Goal: Task Accomplishment & Management: Manage account settings

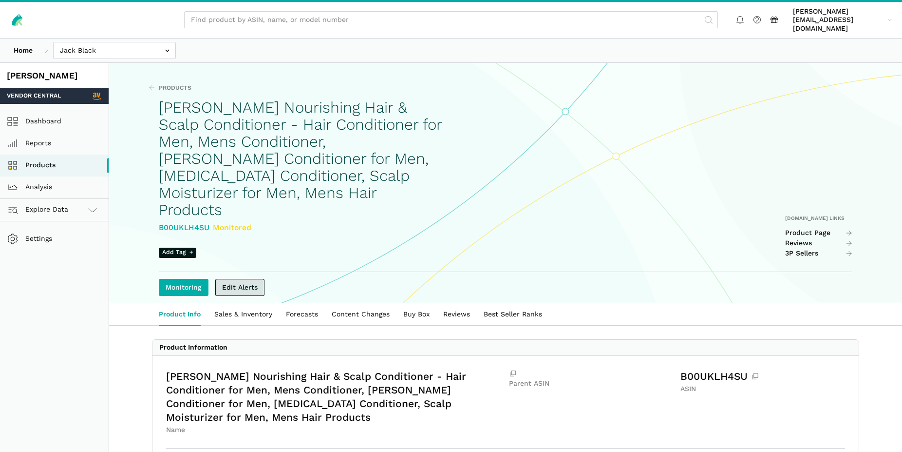
click at [236, 279] on link "Edit Alerts" at bounding box center [239, 287] width 49 height 17
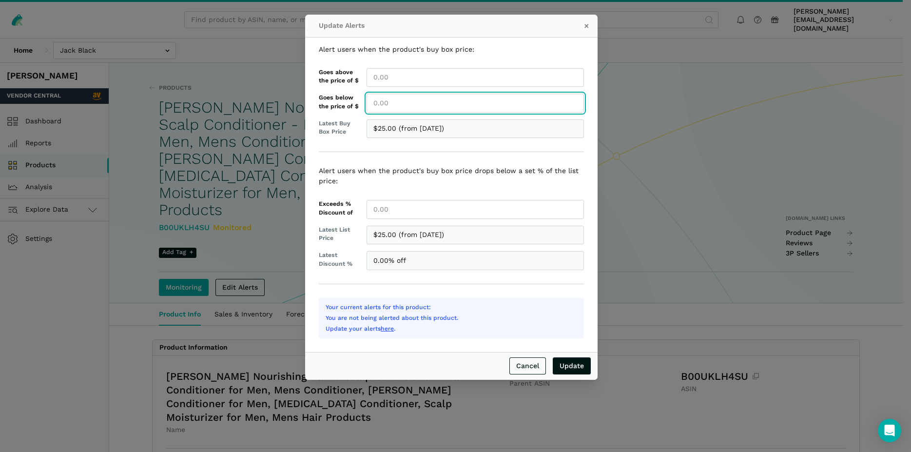
click at [385, 103] on input "Goes below the price of $" at bounding box center [474, 103] width 217 height 19
type input "25.00"
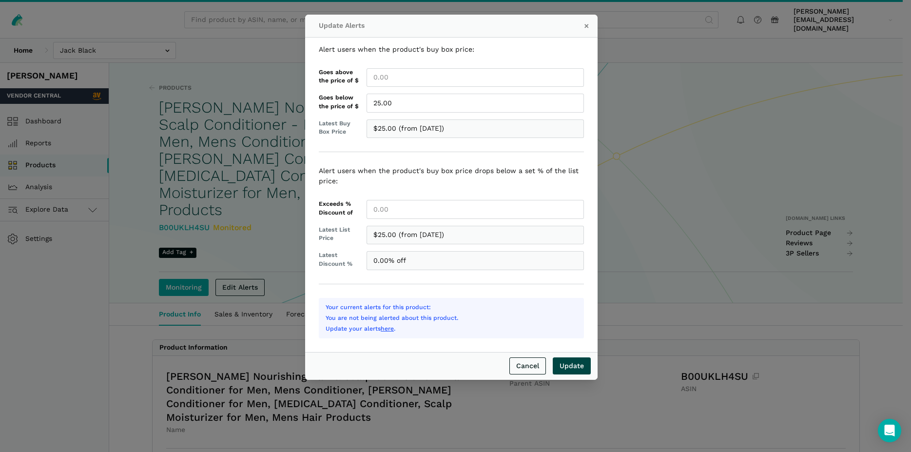
click at [577, 361] on input "Update" at bounding box center [572, 365] width 38 height 17
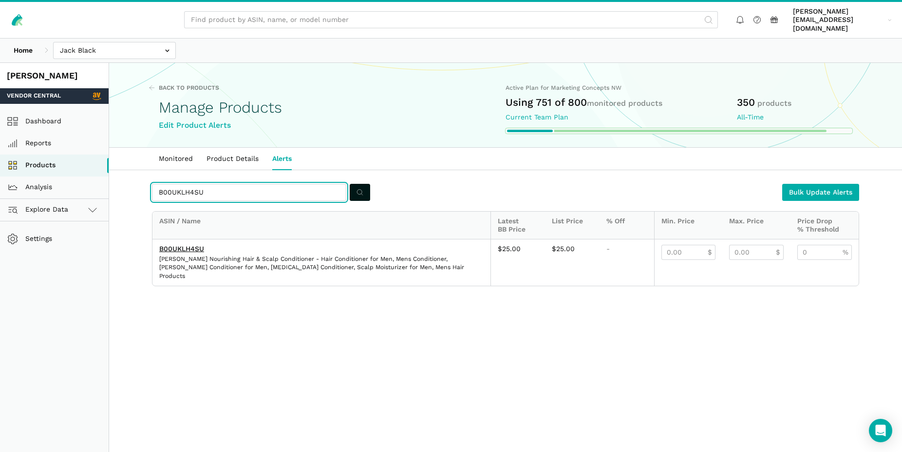
drag, startPoint x: 206, startPoint y: 183, endPoint x: 136, endPoint y: 178, distance: 70.4
click at [152, 184] on input "B00UKLH4SU" at bounding box center [249, 192] width 194 height 17
paste input "6Y5QWCTT"
type input "B06Y5QWCTT"
click at [357, 184] on button "submit" at bounding box center [360, 192] width 20 height 17
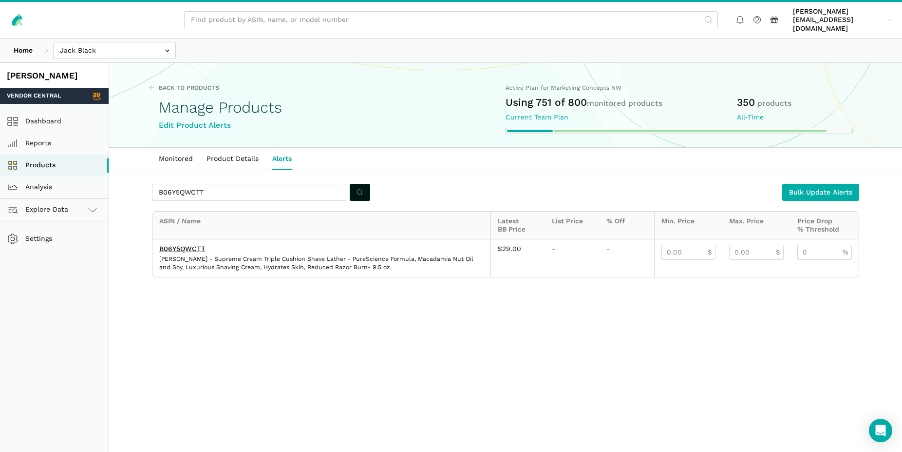
click at [197, 245] on div "B06Y5QWCTT Jack Black - Supreme Cream Triple Cushion Shave Lather - PureScience…" at bounding box center [322, 258] width 338 height 38
click at [194, 245] on link "B06Y5QWCTT" at bounding box center [182, 249] width 46 height 8
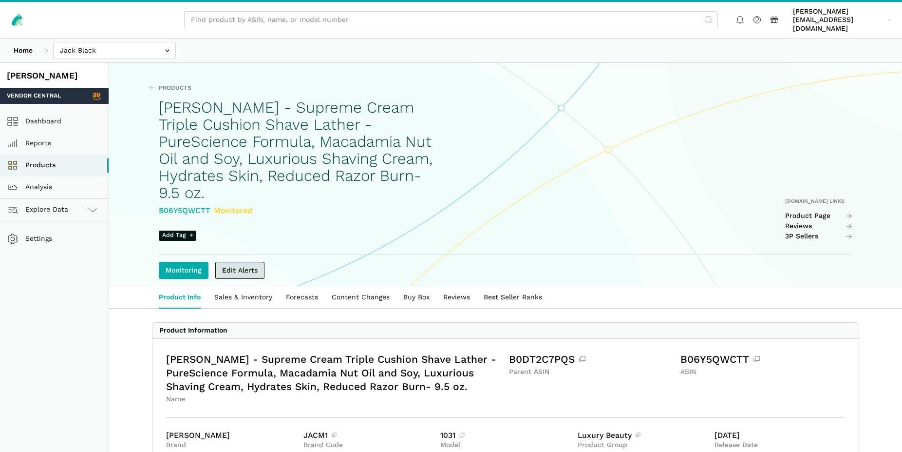
click at [249, 262] on link "Edit Alerts" at bounding box center [239, 270] width 49 height 17
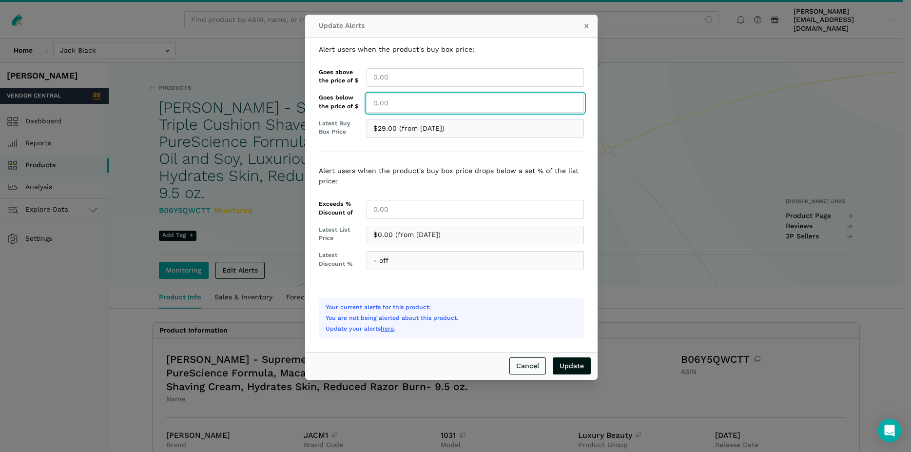
click at [419, 99] on input "Goes below the price of $" at bounding box center [474, 103] width 217 height 19
type input "30.00"
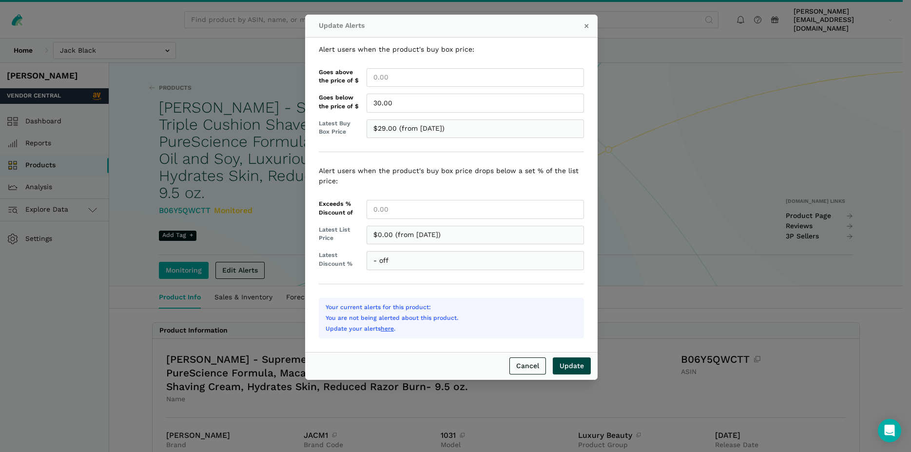
click at [567, 367] on input "Update" at bounding box center [572, 365] width 38 height 17
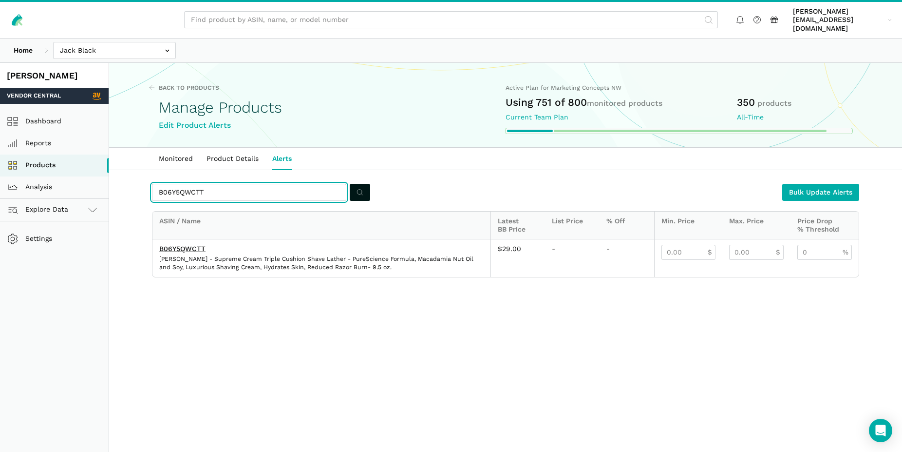
drag, startPoint x: 214, startPoint y: 183, endPoint x: 141, endPoint y: 180, distance: 72.7
click at [152, 184] on input "B06Y5QWCTT" at bounding box center [249, 192] width 194 height 17
paste input "8D4PXMVK"
type input "B08D4PXMVK"
click at [356, 184] on button "submit" at bounding box center [360, 192] width 20 height 17
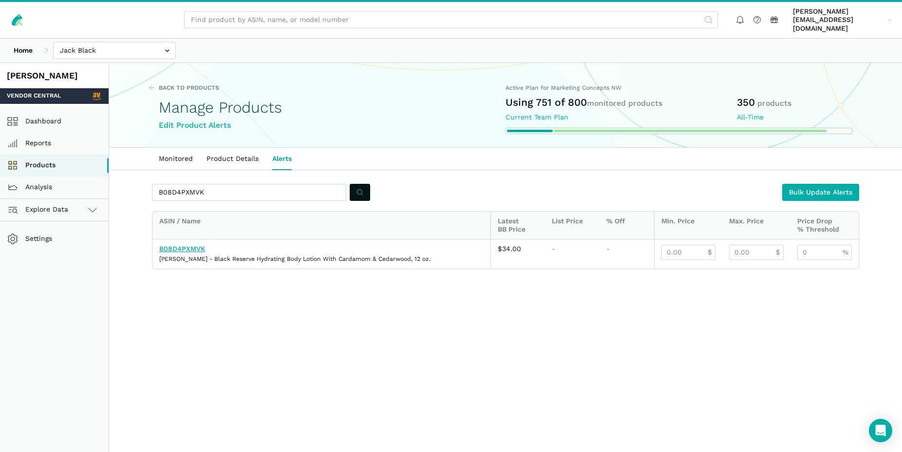
click at [193, 245] on link "B08D4PXMVK" at bounding box center [182, 249] width 46 height 8
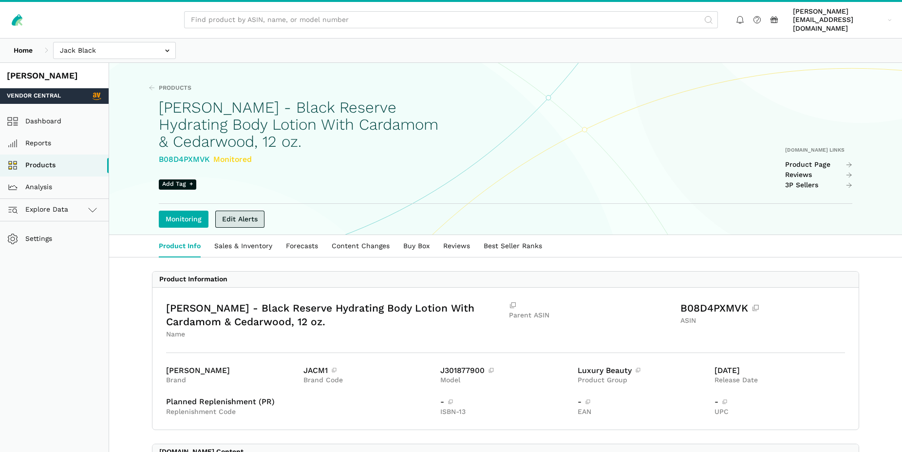
click at [251, 211] on link "Edit Alerts" at bounding box center [239, 219] width 49 height 17
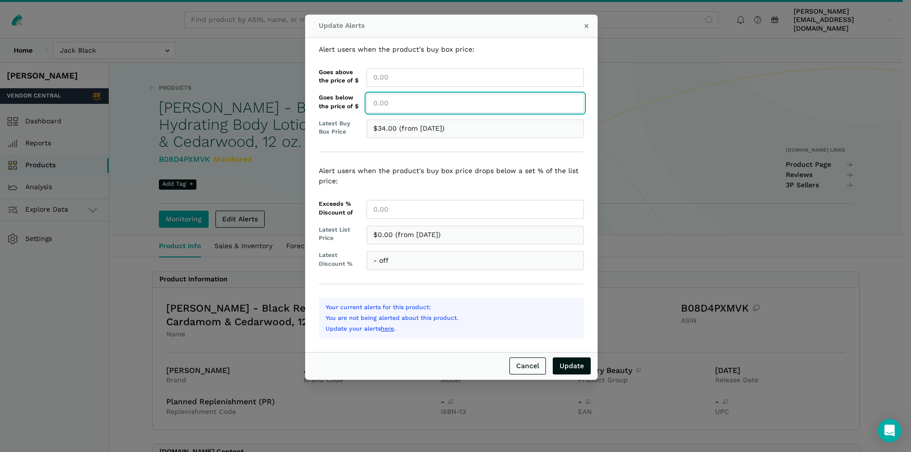
click at [386, 104] on input "Goes below the price of $" at bounding box center [474, 103] width 217 height 19
type input "34.00"
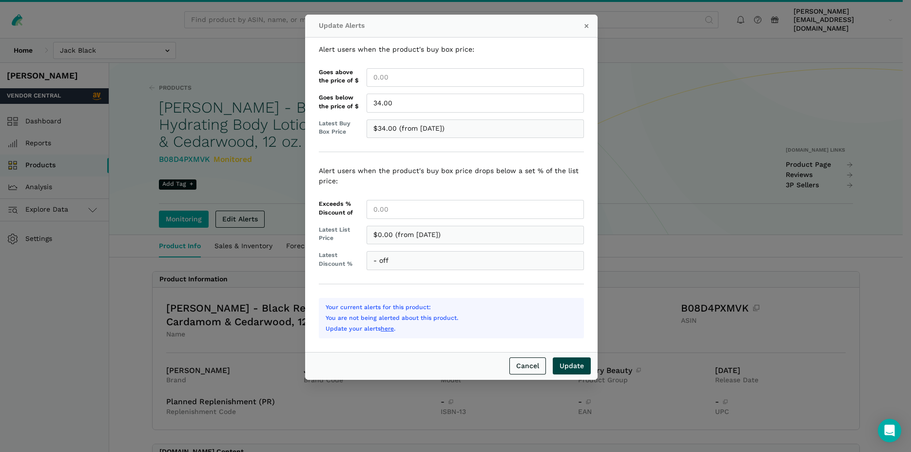
click at [573, 365] on input "Update" at bounding box center [572, 365] width 38 height 17
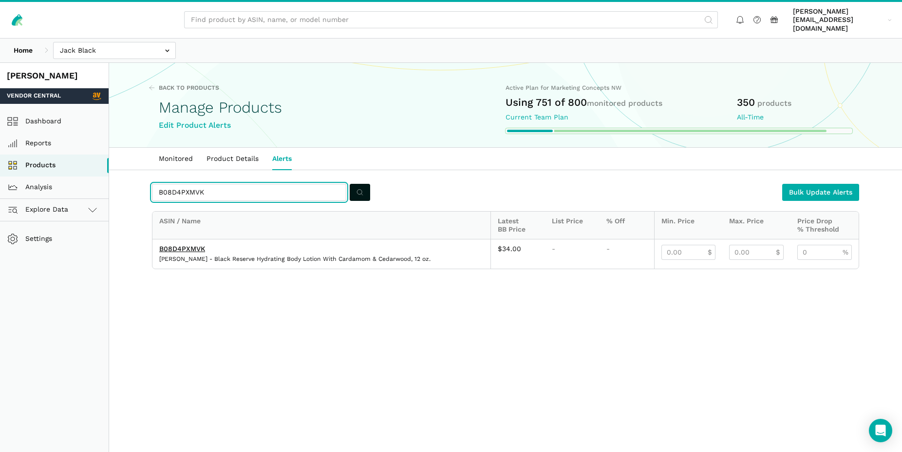
drag, startPoint x: 205, startPoint y: 186, endPoint x: 143, endPoint y: 177, distance: 63.1
click at [152, 184] on input "B08D4PXMVK" at bounding box center [249, 192] width 194 height 17
paste input "04UDDZHS"
type input "B004UDDZHS"
click at [361, 187] on icon "submit" at bounding box center [360, 192] width 7 height 10
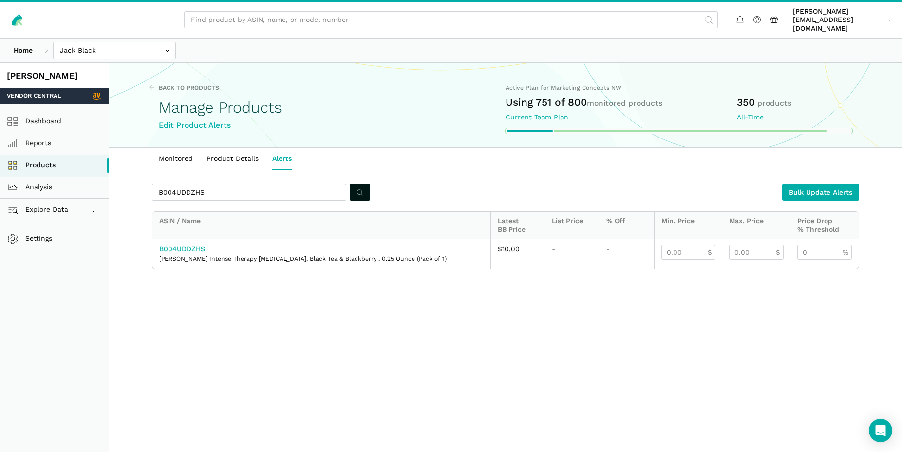
click at [185, 245] on link "B004UDDZHS" at bounding box center [182, 249] width 46 height 8
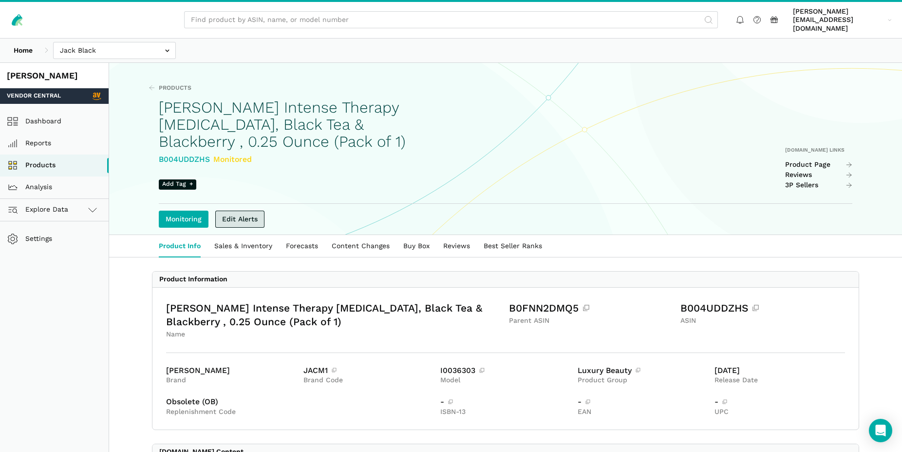
click at [244, 211] on link "Edit Alerts" at bounding box center [239, 219] width 49 height 17
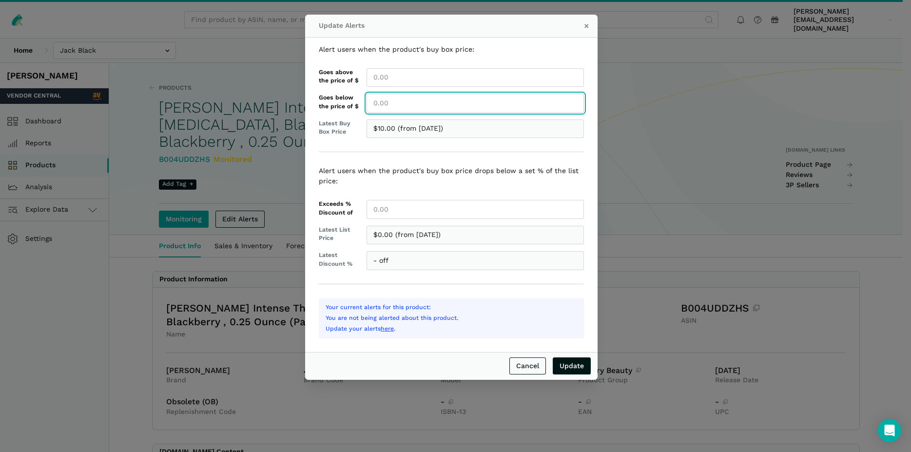
click at [385, 106] on input "Goes below the price of $" at bounding box center [474, 103] width 217 height 19
type input "10.00"
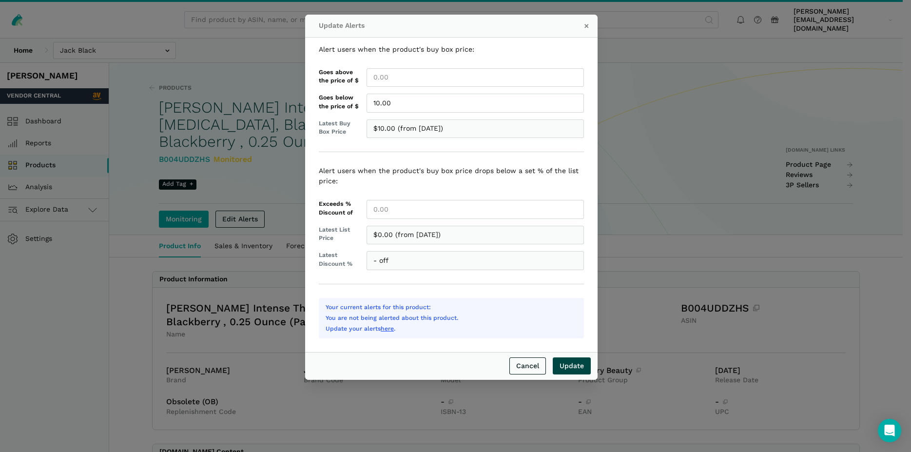
click at [574, 367] on input "Update" at bounding box center [572, 365] width 38 height 17
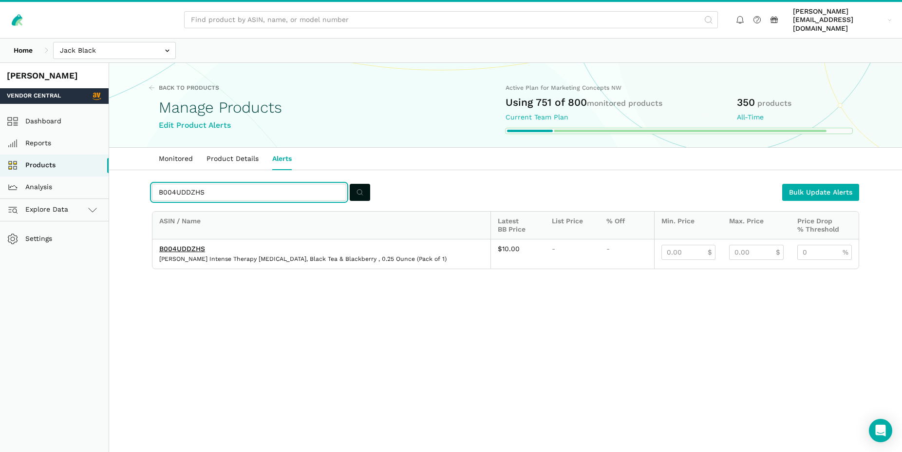
drag, startPoint x: 207, startPoint y: 184, endPoint x: 145, endPoint y: 181, distance: 61.5
click at [152, 184] on input "B004UDDZHS" at bounding box center [249, 192] width 194 height 17
paste input "D8WJLNS3"
type input "B0D8WJLNS3"
click at [358, 190] on circle "submit" at bounding box center [359, 192] width 5 height 5
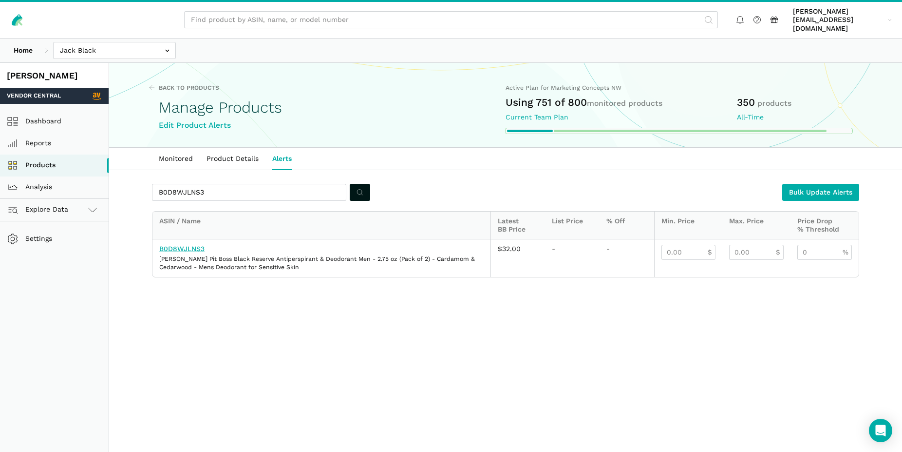
click at [200, 245] on link "B0D8WJLNS3" at bounding box center [181, 249] width 45 height 8
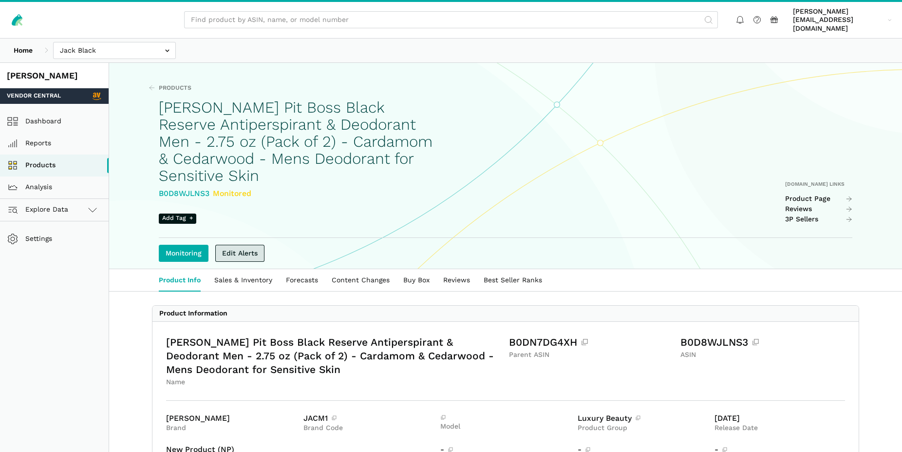
click at [245, 247] on link "Edit Alerts" at bounding box center [239, 253] width 49 height 17
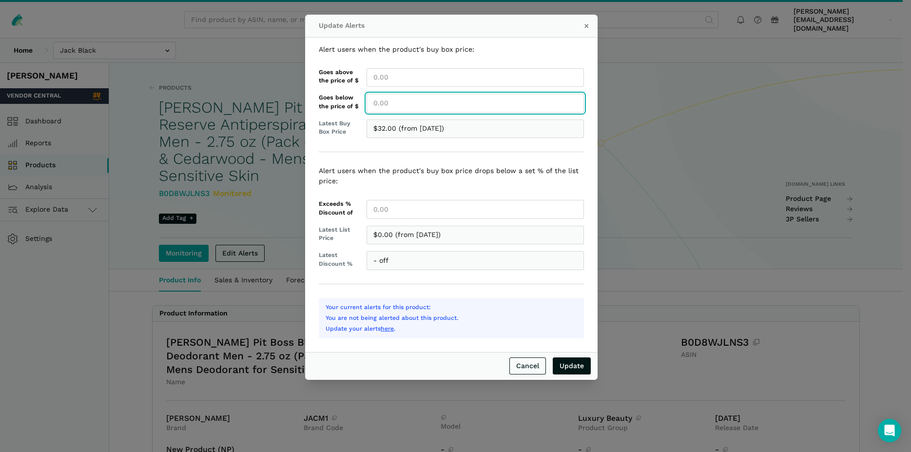
click at [410, 103] on input "Goes below the price of $" at bounding box center [474, 103] width 217 height 19
type input "32.00"
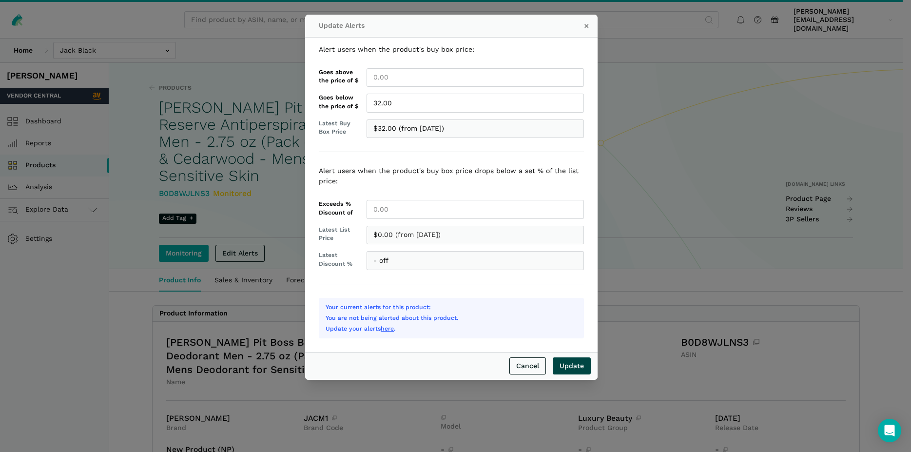
click at [577, 368] on input "Update" at bounding box center [572, 365] width 38 height 17
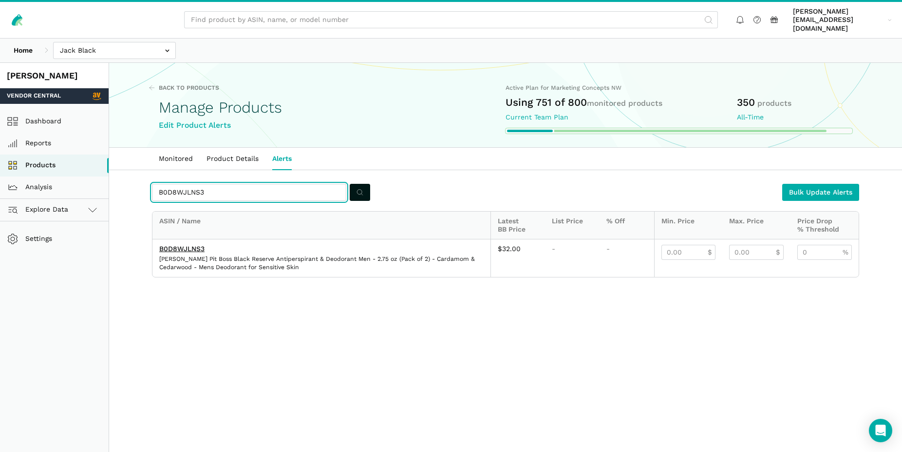
drag, startPoint x: 212, startPoint y: 183, endPoint x: 133, endPoint y: 182, distance: 79.9
click at [152, 184] on input "B0D8WJLNS3" at bounding box center [249, 192] width 194 height 17
paste input "14M6MT6"
type input "B0D14M6MT6"
click at [358, 187] on icon "submit" at bounding box center [360, 192] width 7 height 10
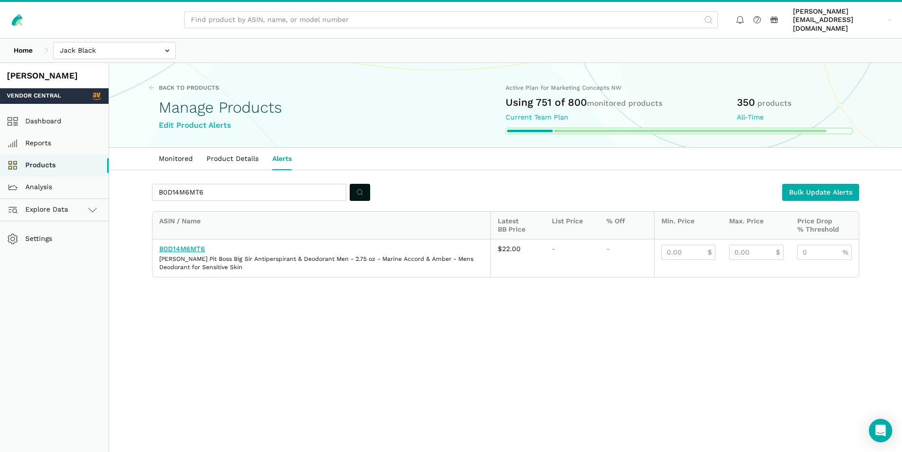
click at [187, 245] on link "B0D14M6MT6" at bounding box center [182, 249] width 46 height 8
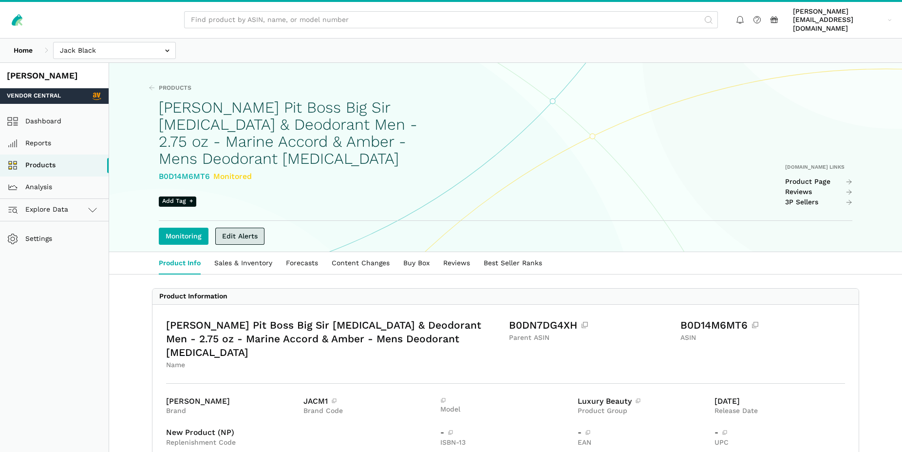
click at [228, 229] on link "Edit Alerts" at bounding box center [239, 236] width 49 height 17
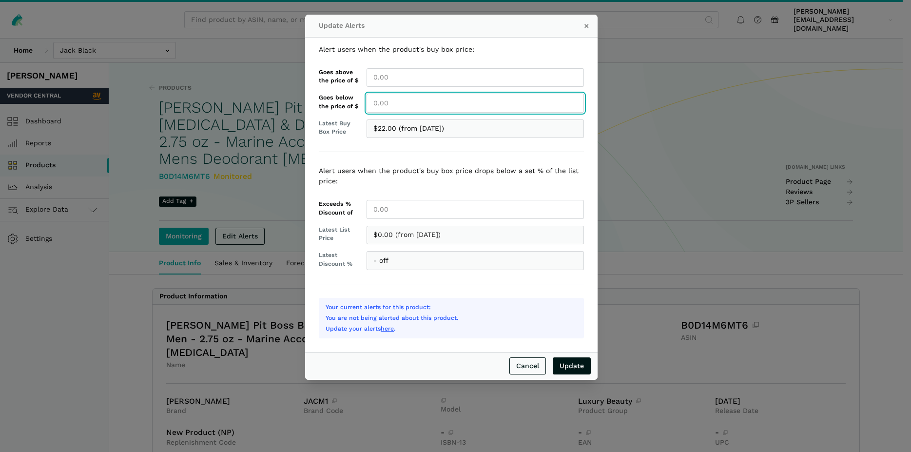
click at [377, 107] on input "Goes below the price of $" at bounding box center [474, 103] width 217 height 19
type input "22.00"
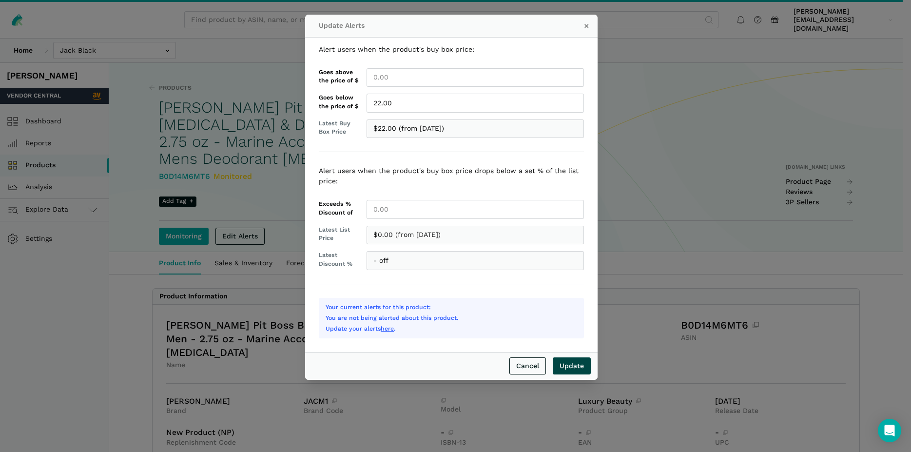
click at [579, 366] on input "Update" at bounding box center [572, 365] width 38 height 17
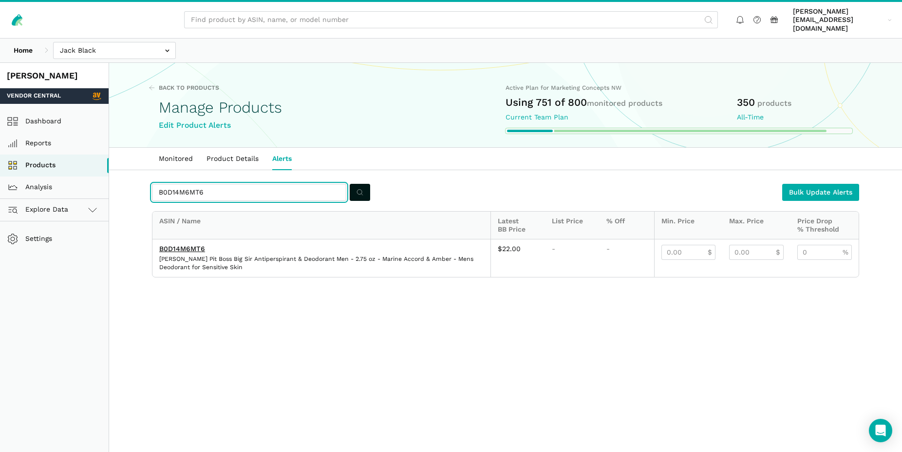
drag, startPoint x: 201, startPoint y: 181, endPoint x: 157, endPoint y: 184, distance: 44.4
click at [157, 184] on input "B0D14M6MT6" at bounding box center [249, 192] width 194 height 17
paste input "0UKLV9QS"
type input "B00UKLV9QS"
click at [361, 187] on icon "submit" at bounding box center [360, 192] width 7 height 10
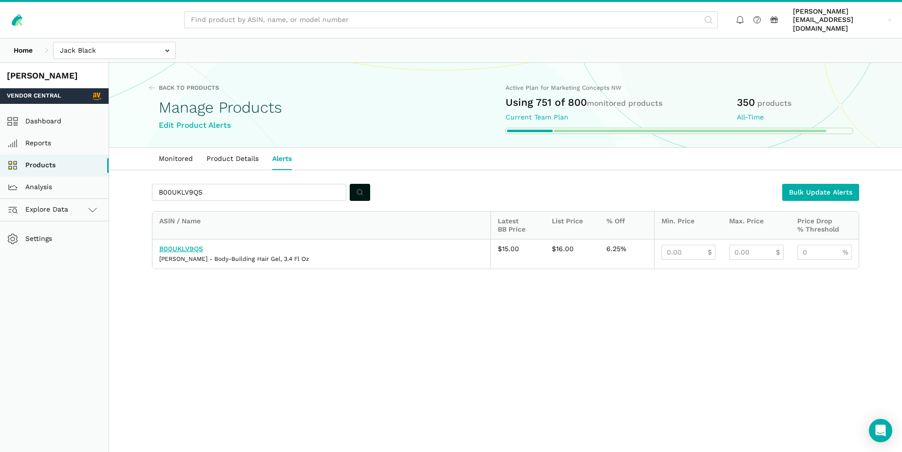
click at [190, 245] on link "B00UKLV9QS" at bounding box center [181, 249] width 44 height 8
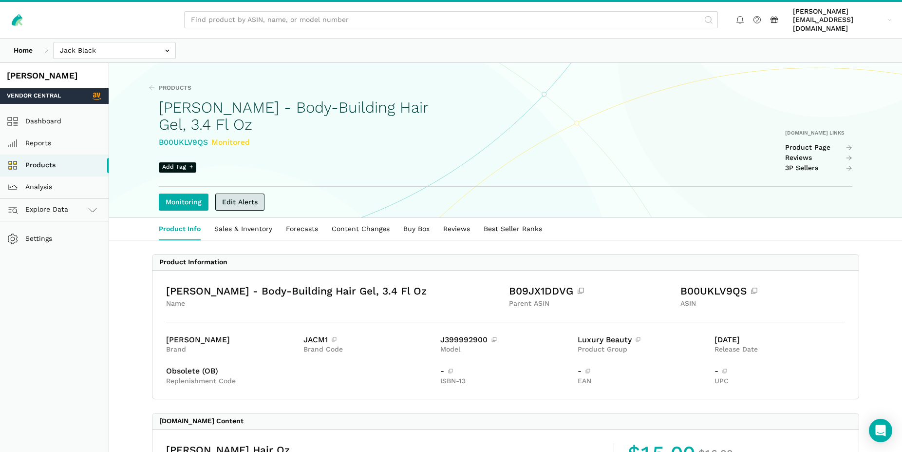
click at [240, 198] on link "Edit Alerts" at bounding box center [239, 201] width 49 height 17
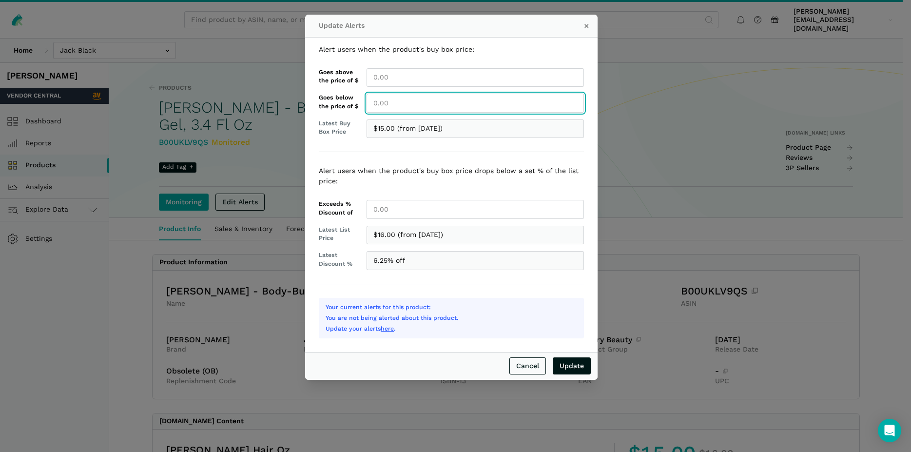
click at [380, 106] on input "Goes below the price of $" at bounding box center [474, 103] width 217 height 19
type input "16.00"
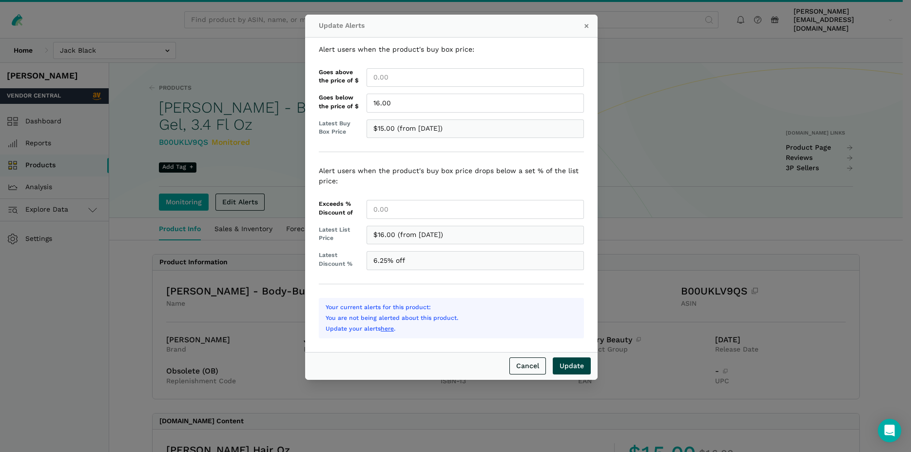
click at [576, 364] on input "Update" at bounding box center [572, 365] width 38 height 17
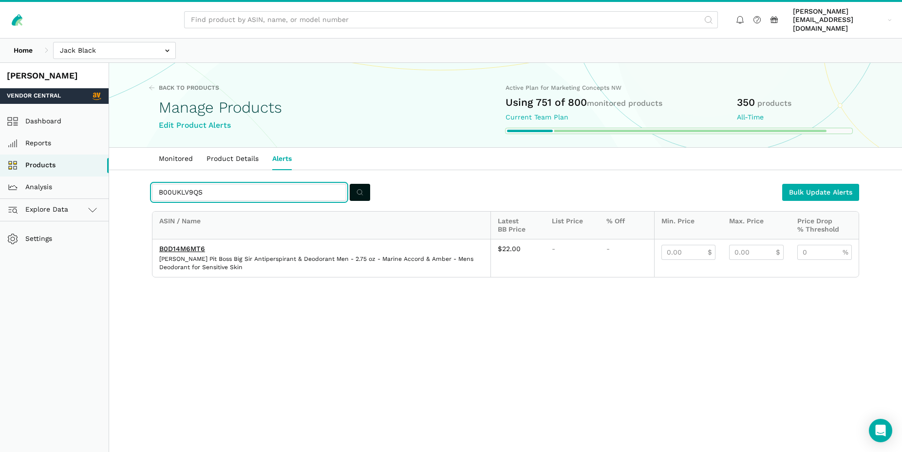
drag, startPoint x: 217, startPoint y: 187, endPoint x: 128, endPoint y: 183, distance: 89.3
click at [152, 184] on input "B00UKLV9QS" at bounding box center [249, 192] width 194 height 17
paste input "1IFX9HC"
type input "B001IFX9HC"
click at [362, 187] on icon "submit" at bounding box center [360, 192] width 7 height 10
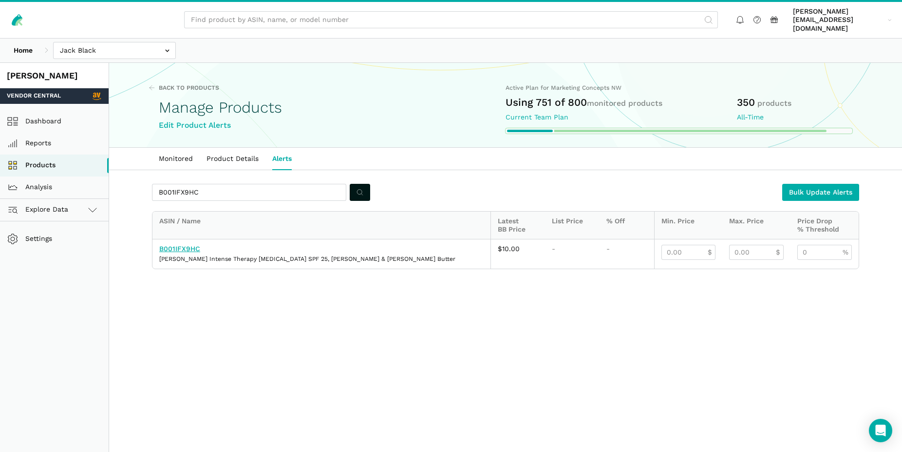
click at [177, 245] on link "B001IFX9HC" at bounding box center [179, 249] width 41 height 8
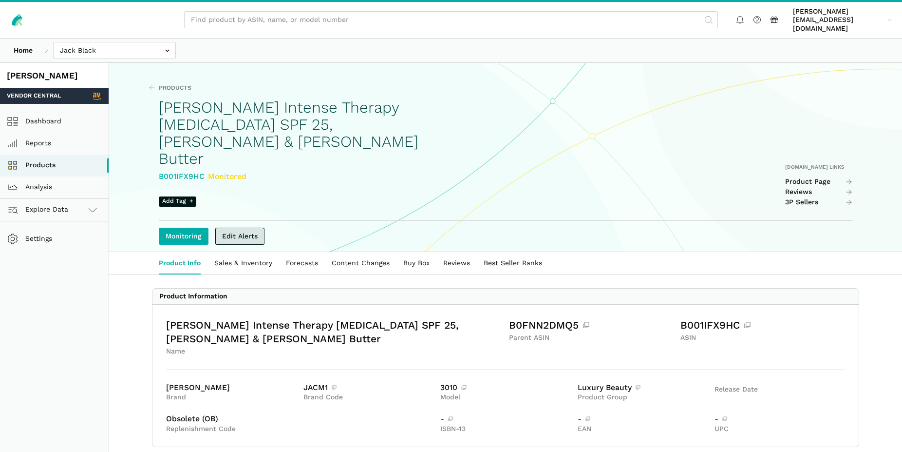
click at [242, 228] on link "Edit Alerts" at bounding box center [239, 236] width 49 height 17
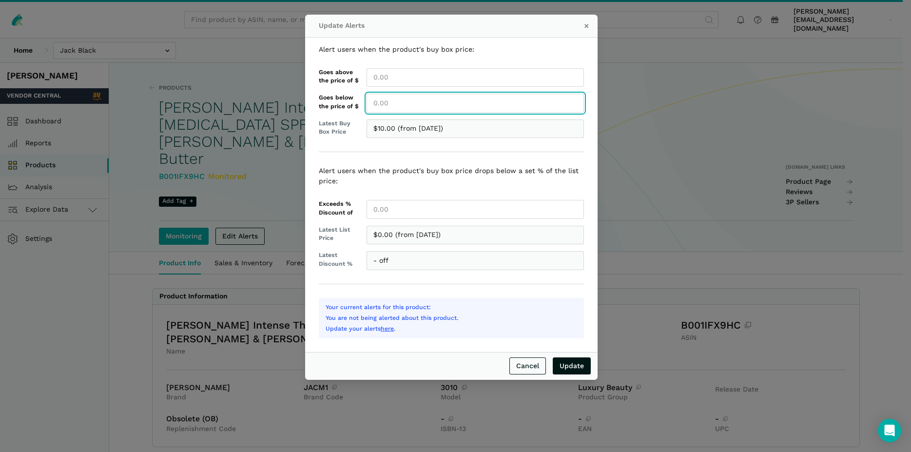
click at [378, 102] on input "Goes below the price of $" at bounding box center [474, 103] width 217 height 19
type input "10.00"
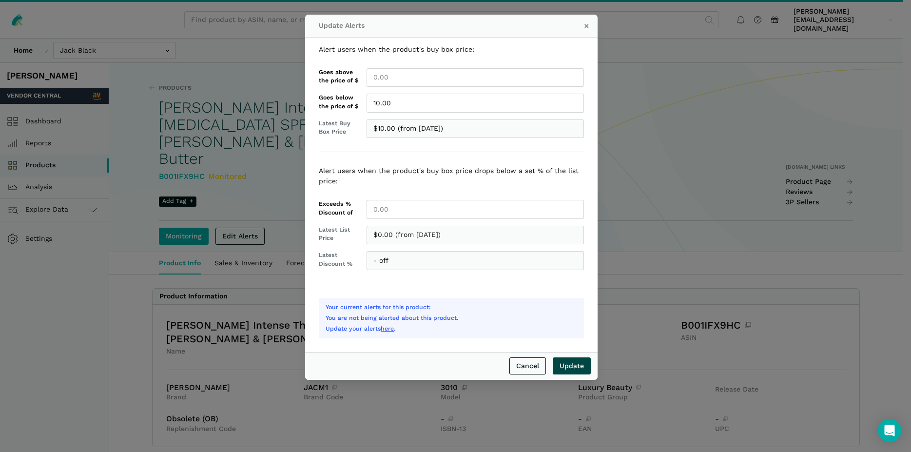
click at [574, 364] on input "Update" at bounding box center [572, 365] width 38 height 17
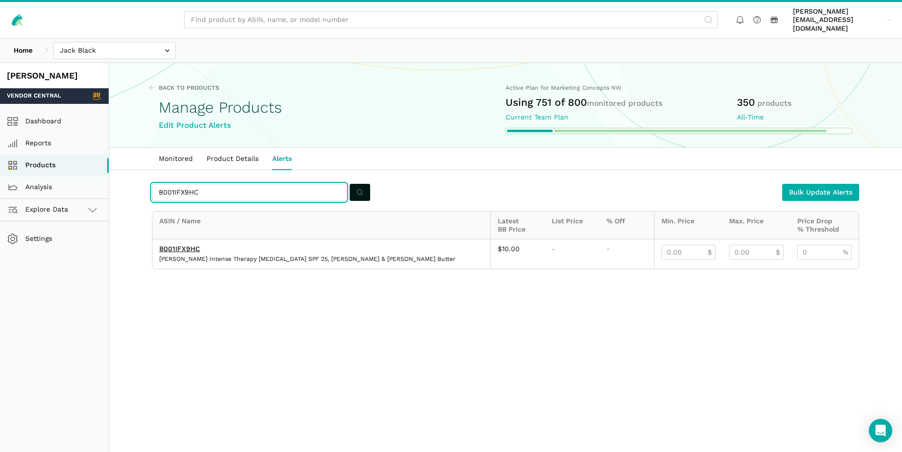
drag, startPoint x: 203, startPoint y: 186, endPoint x: 145, endPoint y: 181, distance: 58.7
click at [152, 184] on input "B001IFX9HC" at bounding box center [249, 192] width 194 height 17
paste input "856Z2UO"
type input "B00856Z2UO"
click at [356, 184] on button "submit" at bounding box center [360, 192] width 20 height 17
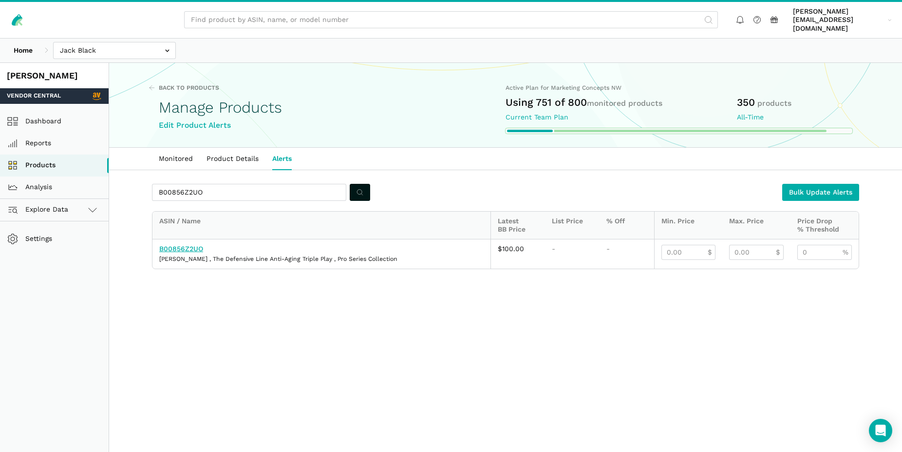
click at [191, 245] on link "B00856Z2UO" at bounding box center [181, 249] width 44 height 8
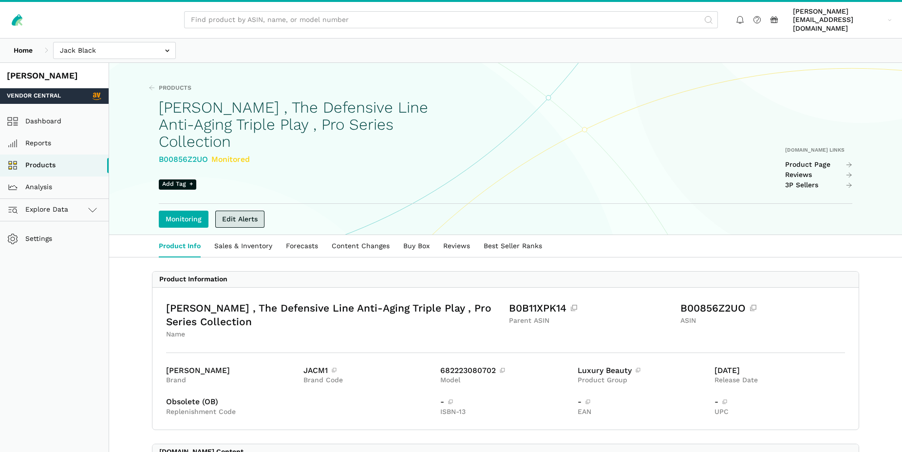
click at [244, 211] on link "Edit Alerts" at bounding box center [239, 219] width 49 height 17
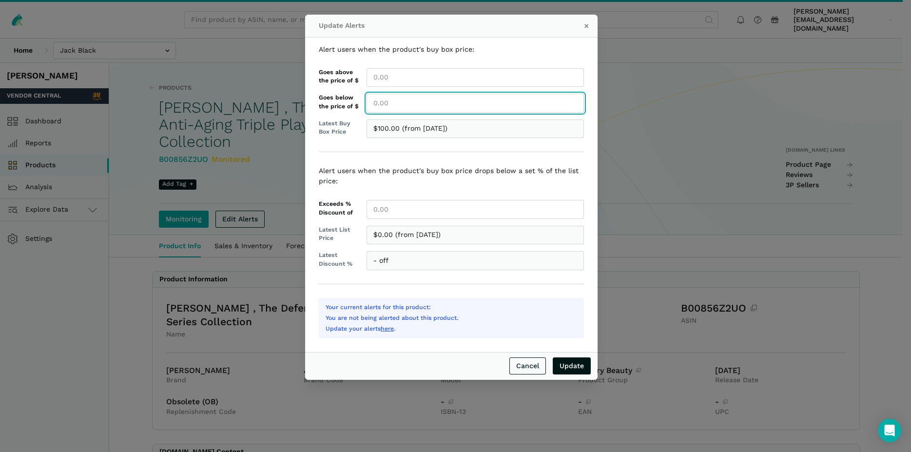
click at [380, 103] on input "Goes below the price of $" at bounding box center [474, 103] width 217 height 19
type input "100.00"
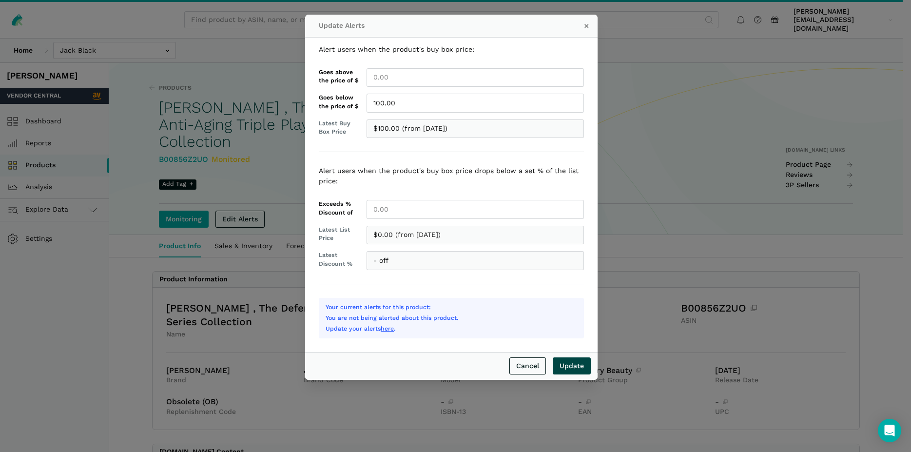
click at [574, 369] on input "Update" at bounding box center [572, 365] width 38 height 17
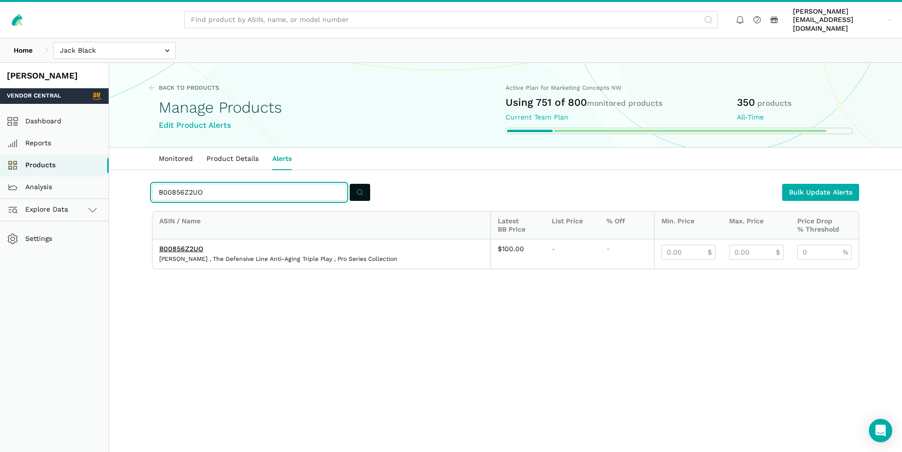
drag, startPoint x: 207, startPoint y: 181, endPoint x: 151, endPoint y: 180, distance: 55.6
click at [152, 184] on input "B00856Z2UO" at bounding box center [249, 192] width 194 height 17
paste input "843HH4GW"
type input "B0843HH4GW"
click at [361, 190] on circle "submit" at bounding box center [359, 192] width 5 height 5
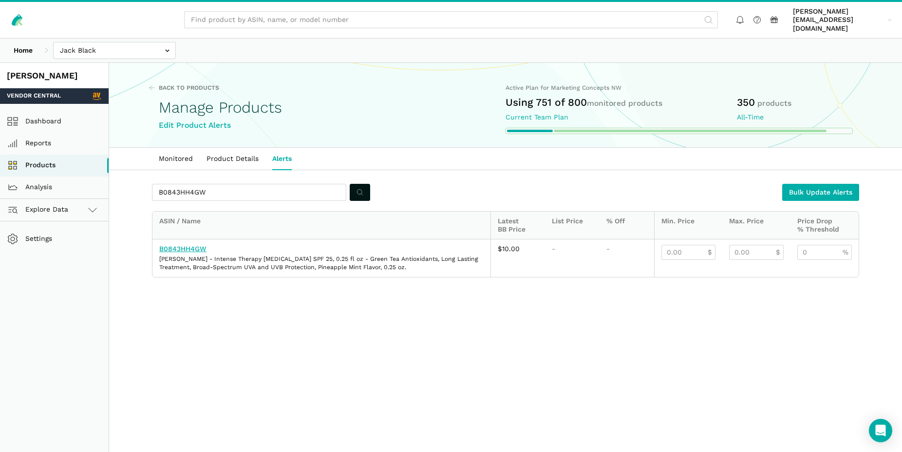
click at [191, 245] on link "B0843HH4GW" at bounding box center [182, 249] width 47 height 8
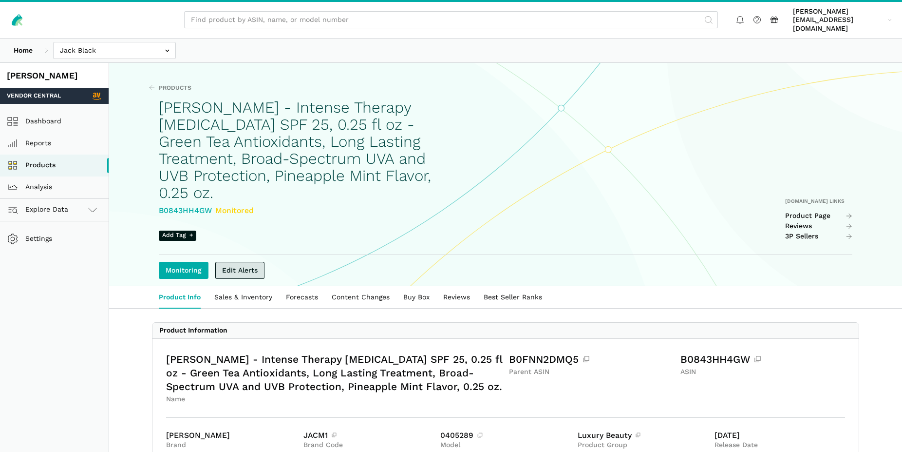
click at [249, 262] on link "Edit Alerts" at bounding box center [239, 270] width 49 height 17
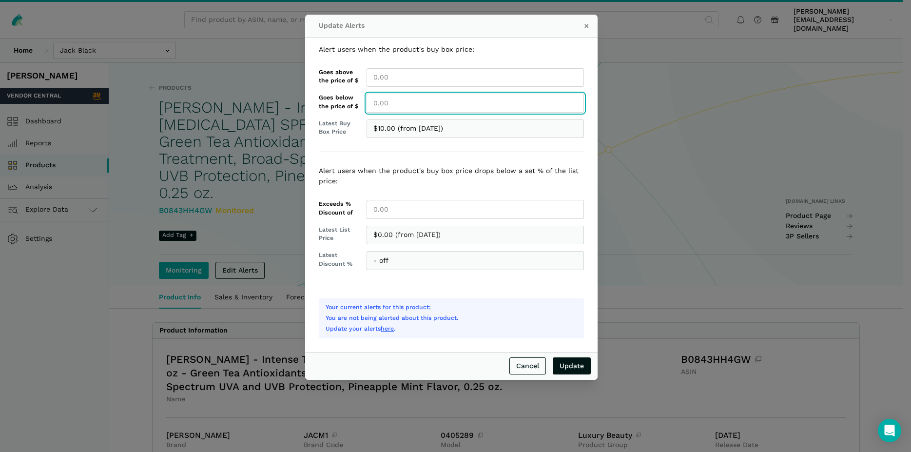
click at [387, 104] on input "Goes below the price of $" at bounding box center [474, 103] width 217 height 19
type input "10.00"
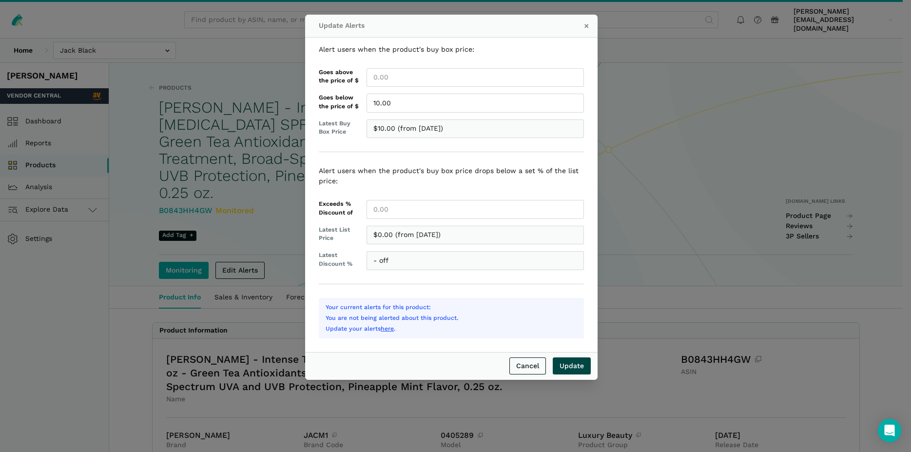
click at [573, 369] on input "Update" at bounding box center [572, 365] width 38 height 17
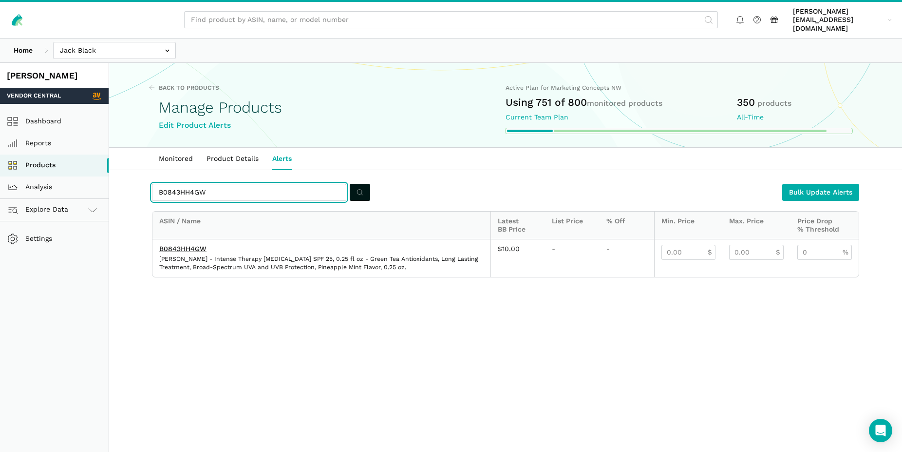
drag, startPoint x: 208, startPoint y: 186, endPoint x: 196, endPoint y: 181, distance: 12.0
click at [158, 184] on input "B0843HH4GW" at bounding box center [249, 192] width 194 height 17
paste input "04UDDZEG"
type input "B004UDDZEG"
click at [364, 184] on button "submit" at bounding box center [360, 192] width 20 height 17
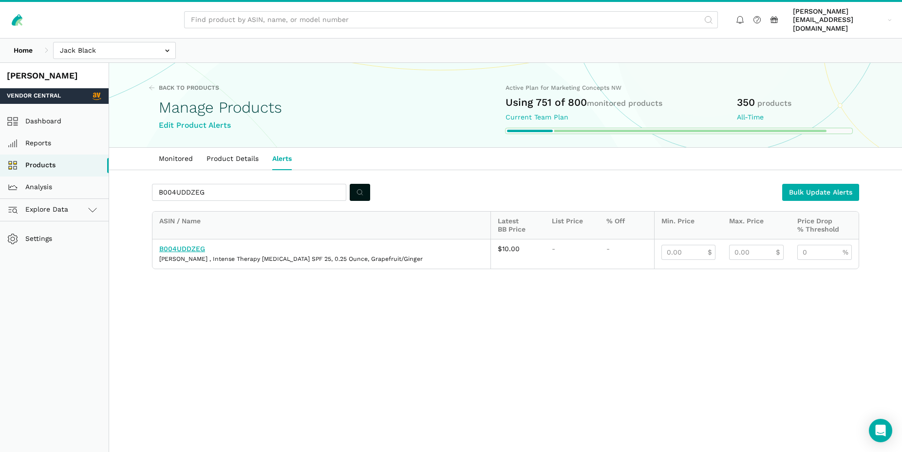
click at [196, 245] on link "B004UDDZEG" at bounding box center [182, 249] width 46 height 8
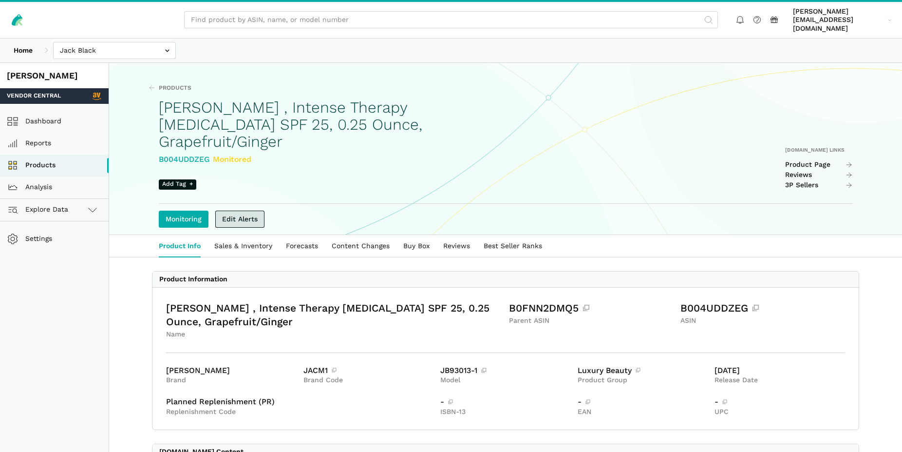
click at [241, 211] on link "Edit Alerts" at bounding box center [239, 219] width 49 height 17
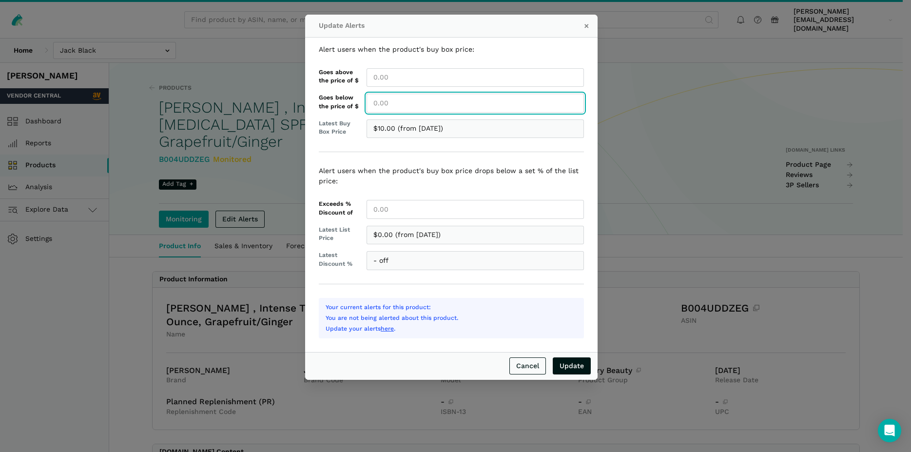
click at [396, 103] on input "Goes below the price of $" at bounding box center [474, 103] width 217 height 19
type input "10.00"
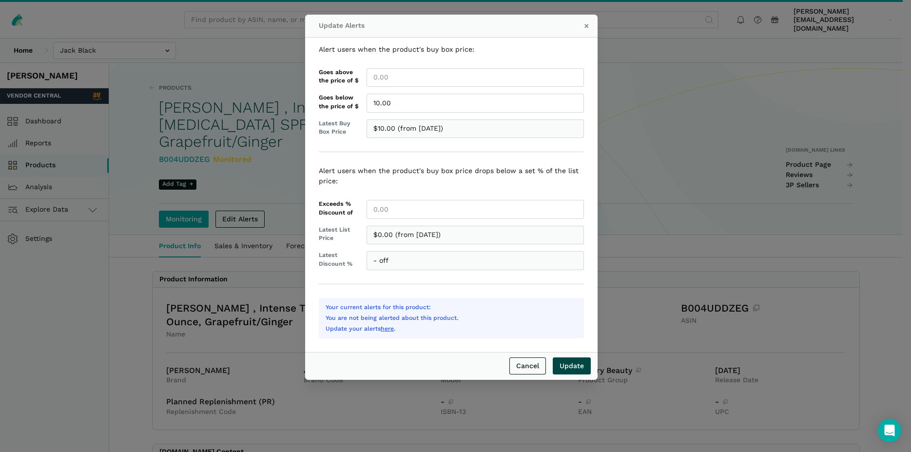
click at [579, 365] on input "Update" at bounding box center [572, 365] width 38 height 17
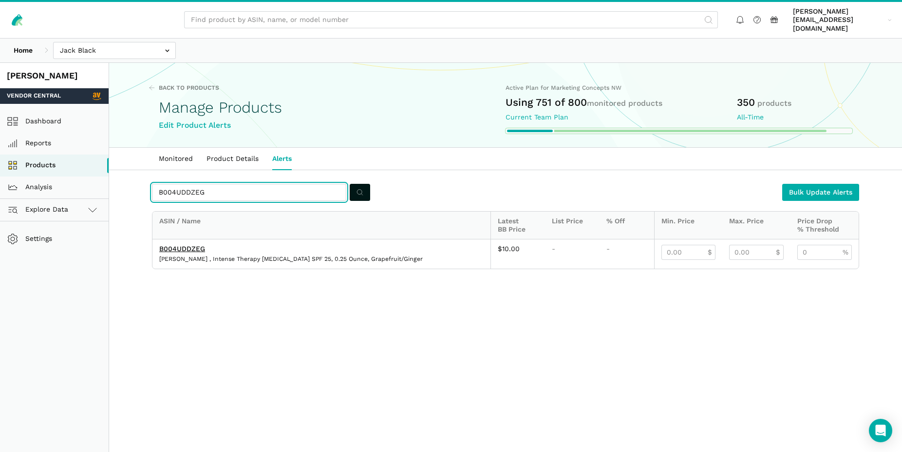
drag, startPoint x: 195, startPoint y: 180, endPoint x: 136, endPoint y: 182, distance: 59.0
click at [152, 184] on input "B004UDDZEG" at bounding box center [249, 192] width 194 height 17
paste input "CF1T6F4Y"
type input "B0CF1T6F4Y"
click at [364, 186] on button "submit" at bounding box center [360, 192] width 20 height 17
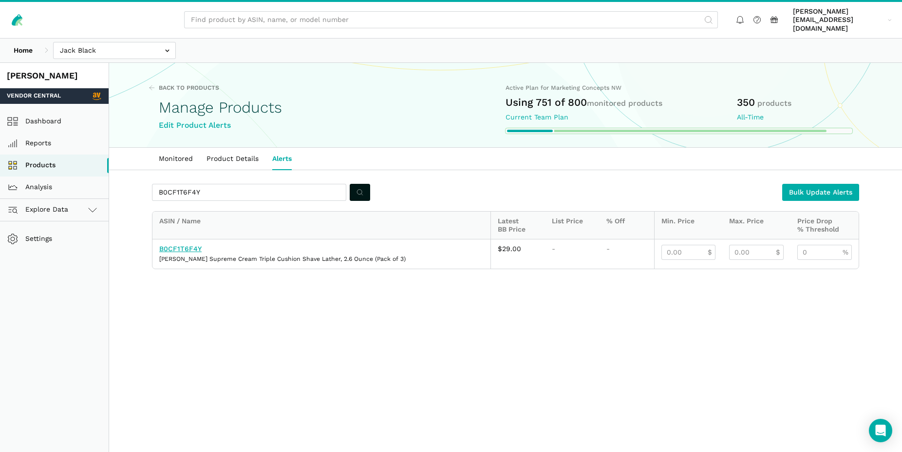
click at [191, 245] on link "B0CF1T6F4Y" at bounding box center [180, 249] width 42 height 8
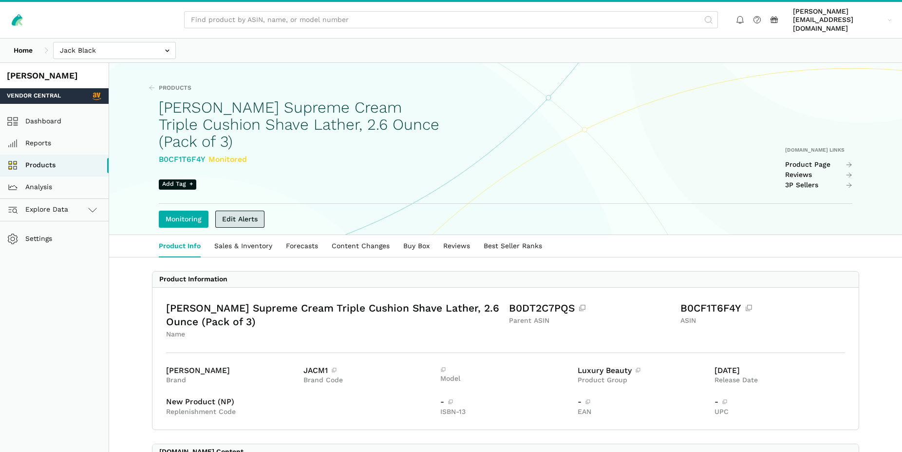
click at [243, 211] on link "Edit Alerts" at bounding box center [239, 219] width 49 height 17
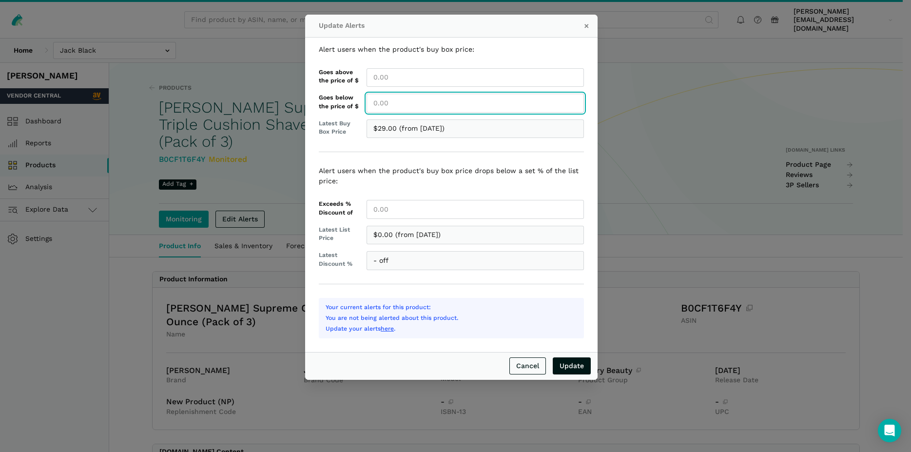
click at [385, 104] on input "Goes below the price of $" at bounding box center [474, 103] width 217 height 19
type input "29.00"
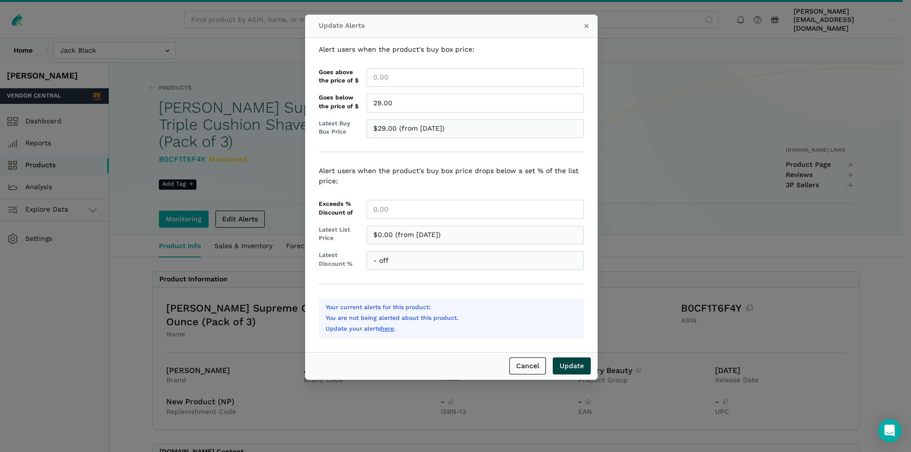
click at [574, 363] on input "Update" at bounding box center [572, 365] width 38 height 17
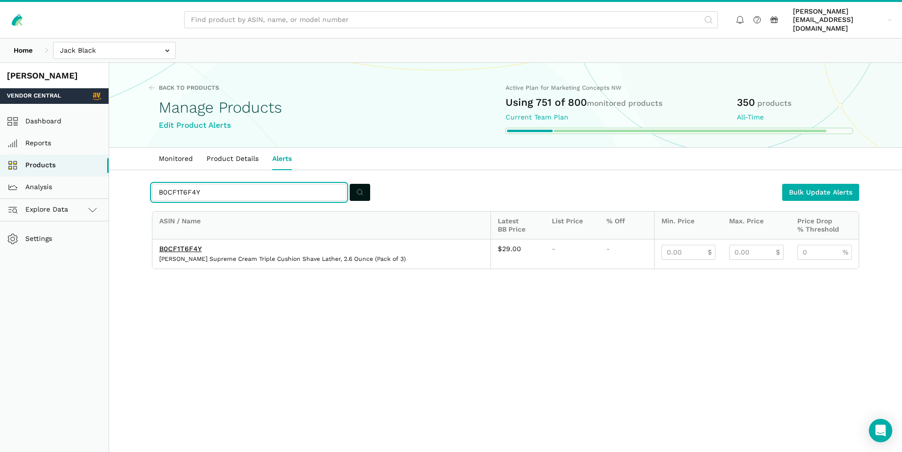
drag, startPoint x: 207, startPoint y: 184, endPoint x: 145, endPoint y: 179, distance: 61.6
click at [152, 184] on input "B0CF1T6F4Y" at bounding box center [249, 192] width 194 height 17
paste input "BX7VTF3W"
type input "B0BX7VTF3W"
click at [359, 187] on icon "submit" at bounding box center [360, 192] width 7 height 10
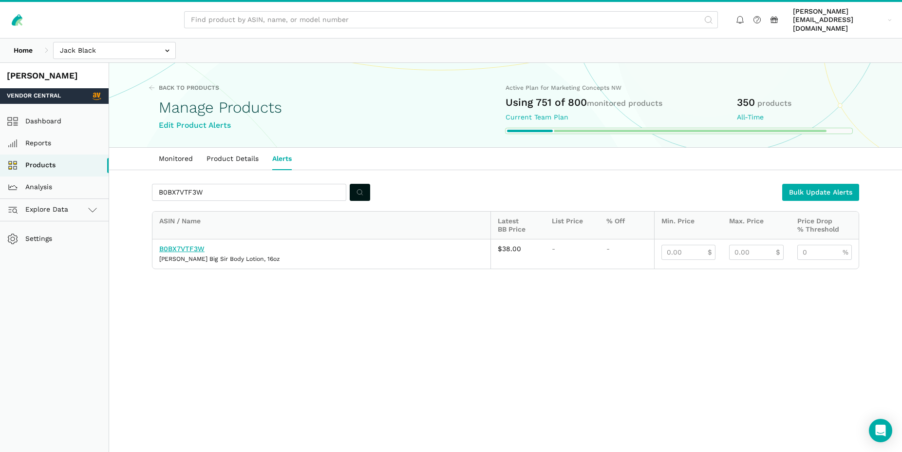
click at [198, 245] on link "B0BX7VTF3W" at bounding box center [181, 249] width 45 height 8
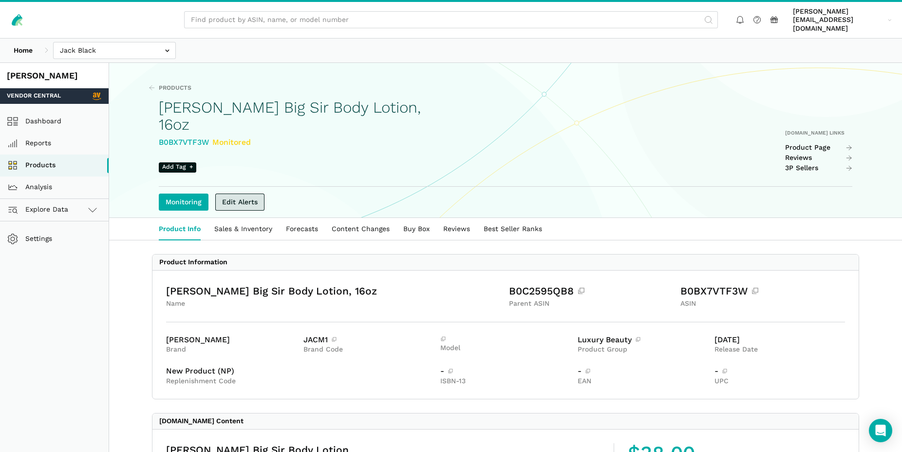
click at [253, 193] on link "Edit Alerts" at bounding box center [239, 201] width 49 height 17
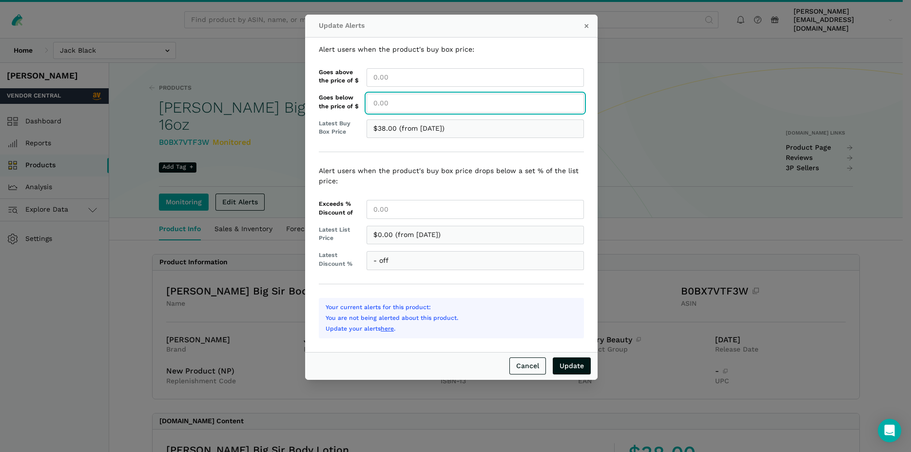
click at [376, 105] on input "Goes below the price of $" at bounding box center [474, 103] width 217 height 19
type input "38.00"
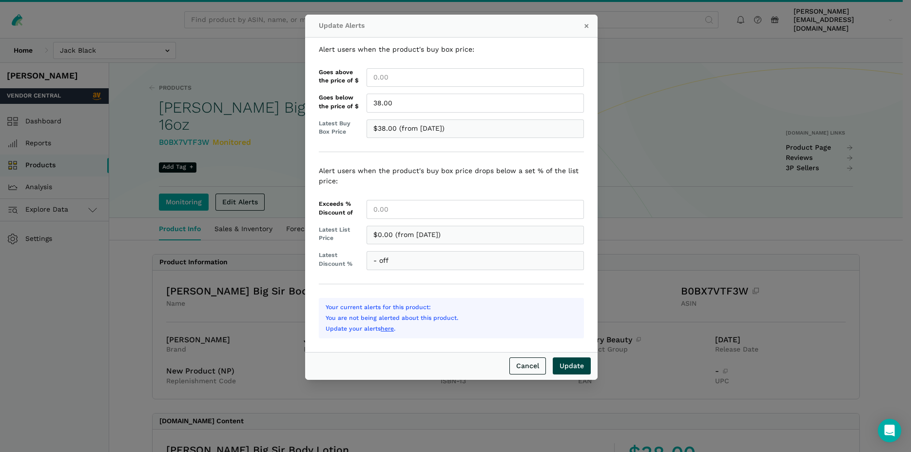
click at [576, 365] on input "Update" at bounding box center [572, 365] width 38 height 17
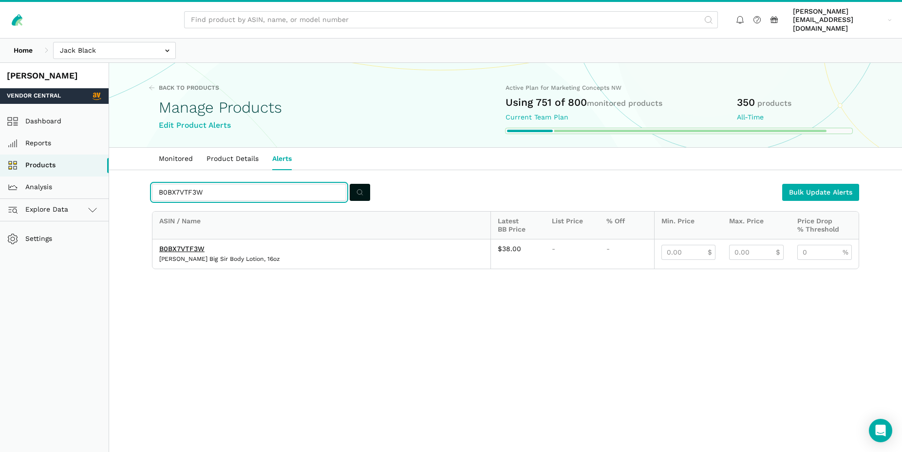
drag, startPoint x: 209, startPoint y: 191, endPoint x: 149, endPoint y: 184, distance: 60.8
click at [152, 184] on input "B0BX7VTF3W" at bounding box center [249, 192] width 194 height 17
paste input "00KVF12G"
type input "B000KVF12G"
click at [356, 184] on button "submit" at bounding box center [360, 192] width 20 height 17
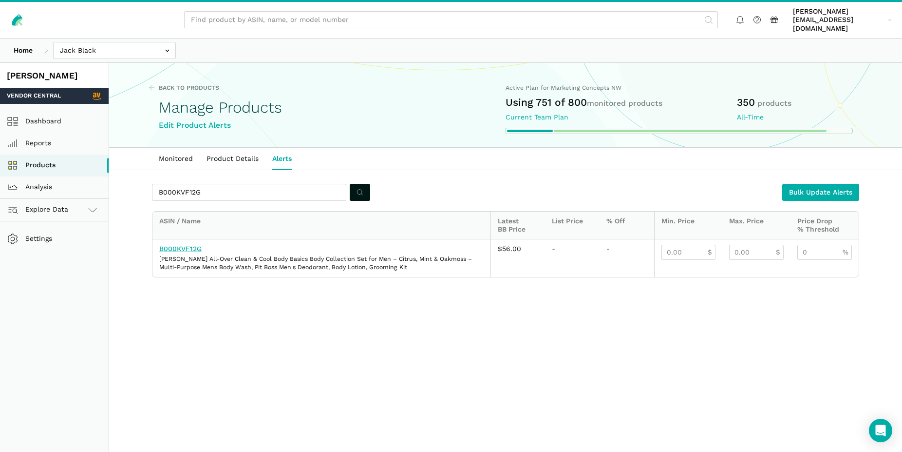
click at [196, 245] on link "B000KVF12G" at bounding box center [180, 249] width 42 height 8
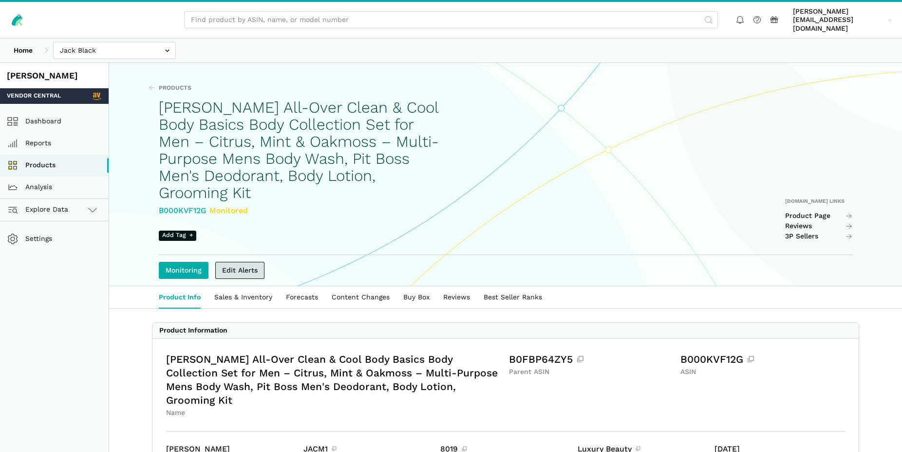
click at [260, 262] on link "Edit Alerts" at bounding box center [239, 270] width 49 height 17
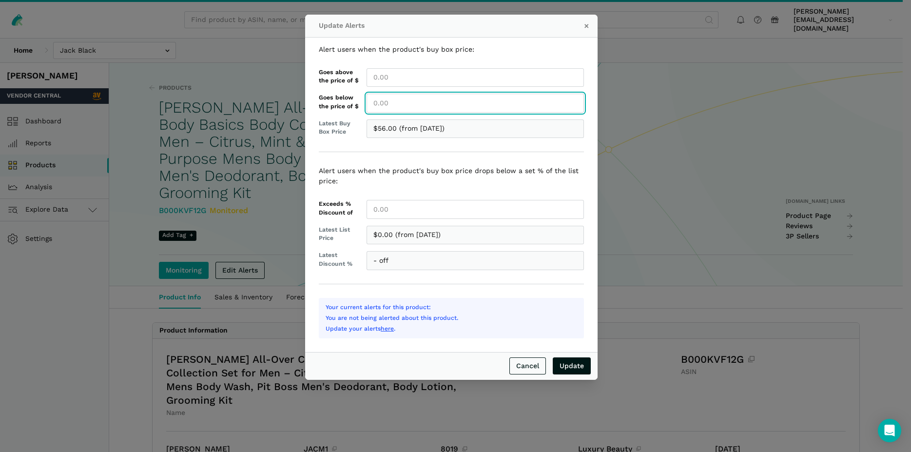
click at [390, 103] on input "Goes below the price of $" at bounding box center [474, 103] width 217 height 19
type input "56.00"
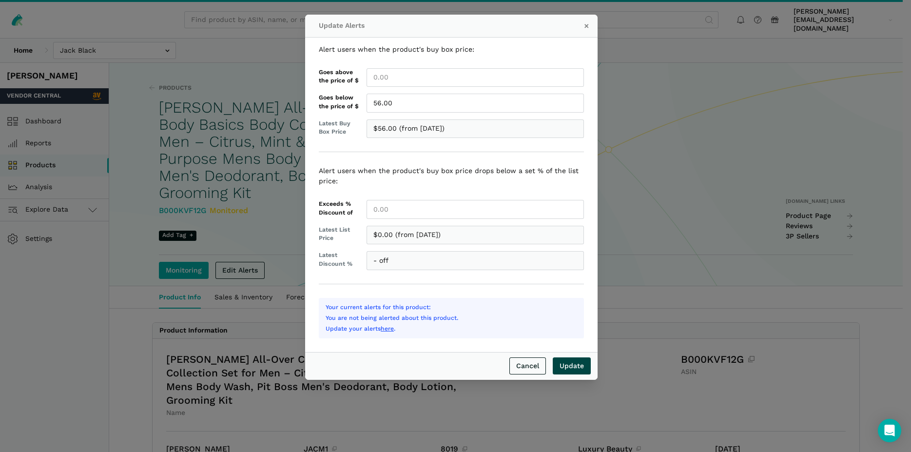
click at [572, 367] on input "Update" at bounding box center [572, 365] width 38 height 17
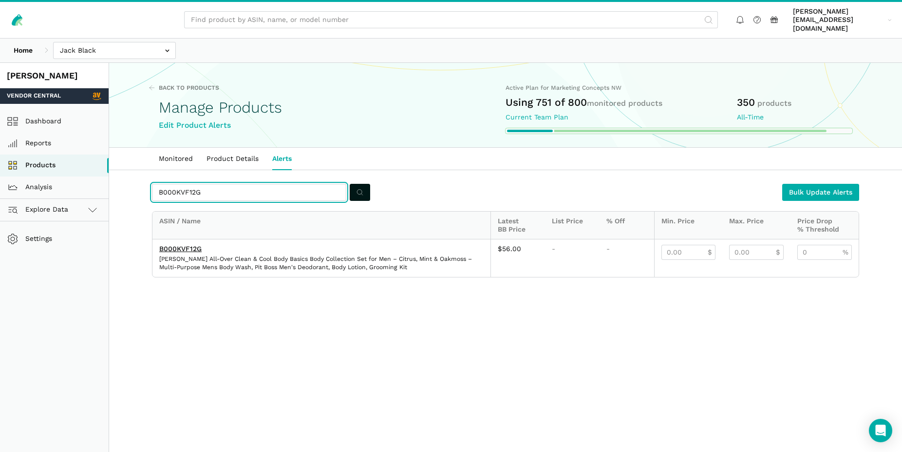
drag, startPoint x: 211, startPoint y: 183, endPoint x: 154, endPoint y: 180, distance: 56.6
click at [154, 184] on input "B000KVF12G" at bounding box center [249, 192] width 194 height 17
paste input "7QYWXCCT"
type input "B07QYWXCCT"
click at [356, 184] on button "submit" at bounding box center [360, 192] width 20 height 17
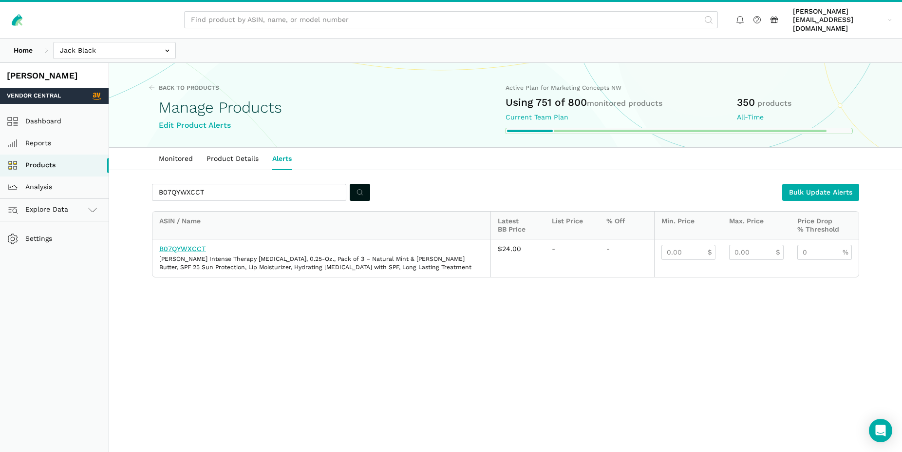
click at [198, 245] on link "B07QYWXCCT" at bounding box center [182, 249] width 47 height 8
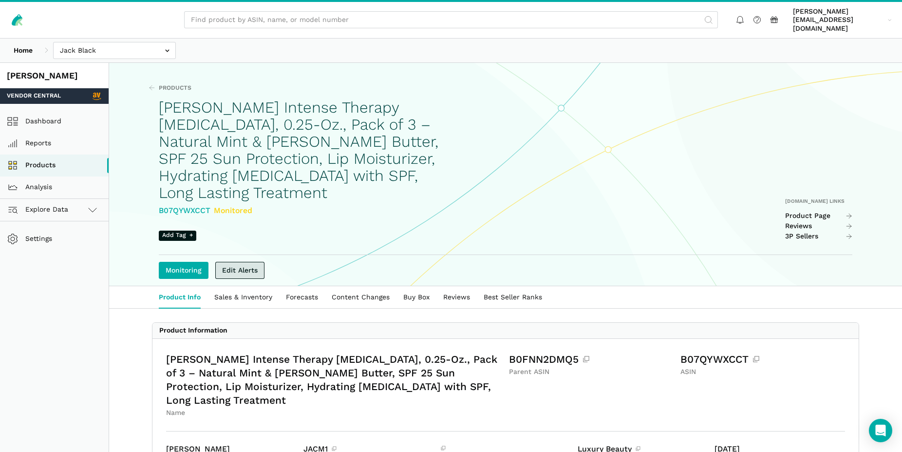
click at [253, 262] on link "Edit Alerts" at bounding box center [239, 270] width 49 height 17
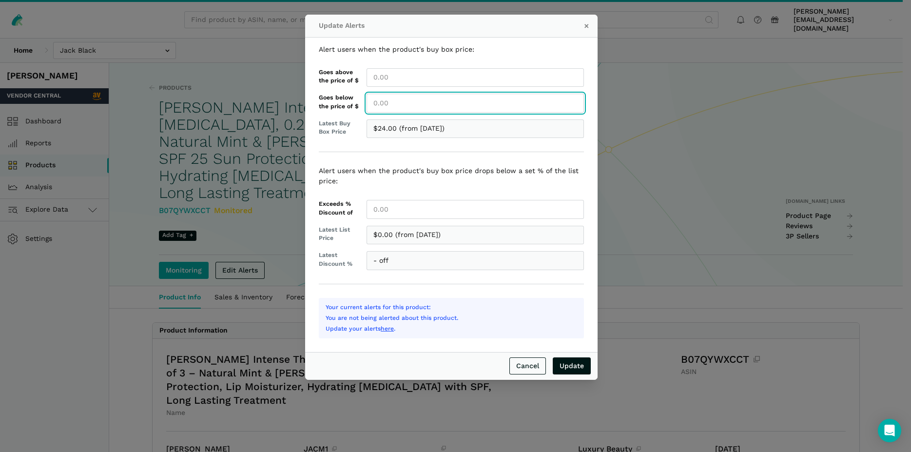
click at [392, 105] on input "Goes below the price of $" at bounding box center [474, 103] width 217 height 19
type input "24.00"
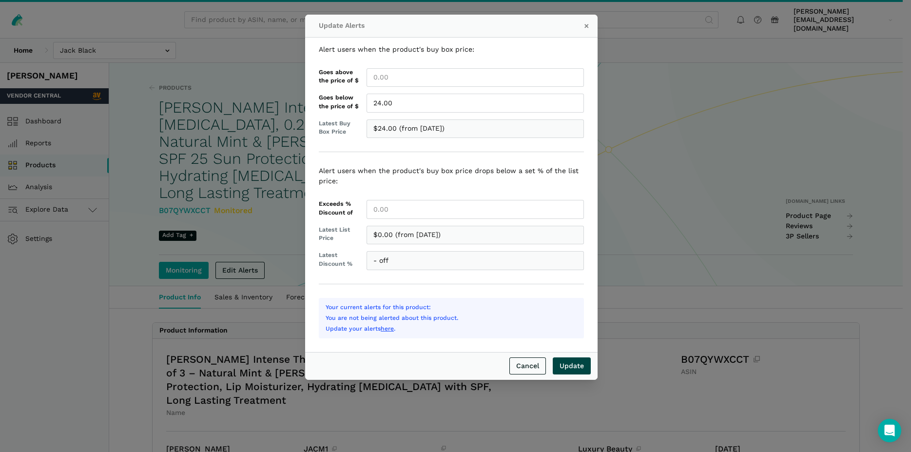
click at [575, 366] on input "Update" at bounding box center [572, 365] width 38 height 17
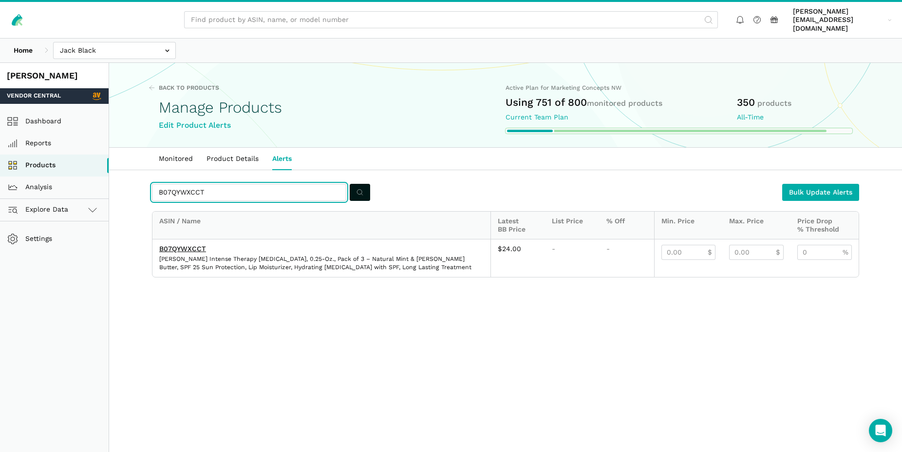
drag, startPoint x: 214, startPoint y: 183, endPoint x: 151, endPoint y: 182, distance: 63.4
click at [152, 184] on input "B07QYWXCCT" at bounding box center [249, 192] width 194 height 17
paste input "FFP7C8MS"
type input "B0FFP7C8MS"
click at [362, 190] on circle "submit" at bounding box center [359, 192] width 5 height 5
